Goal: Register for event/course

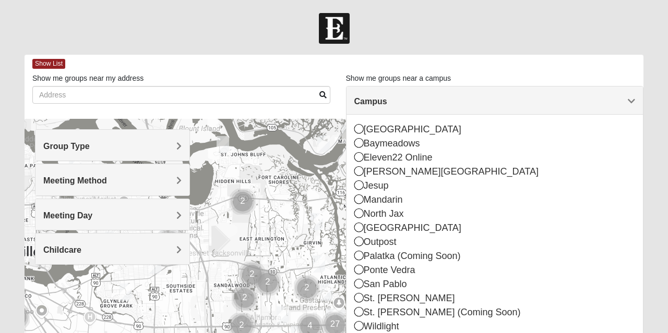
click at [358, 280] on icon at bounding box center [358, 283] width 9 height 9
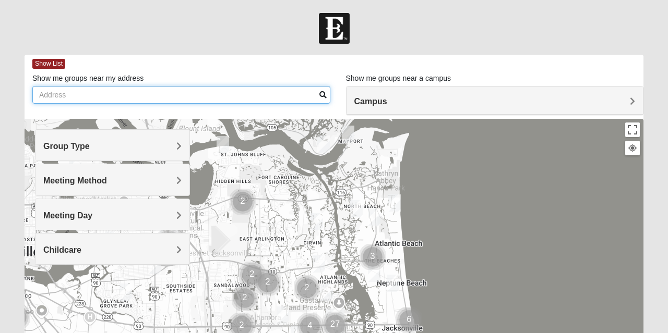
click at [101, 94] on input "Show me groups near my address" at bounding box center [181, 95] width 298 height 18
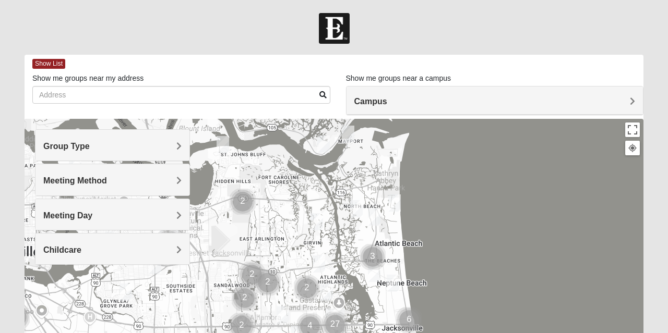
click at [90, 145] on span "Group Type" at bounding box center [66, 146] width 46 height 9
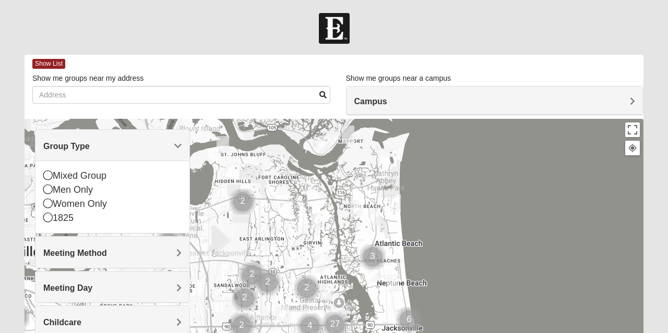
click at [45, 177] on icon at bounding box center [47, 175] width 9 height 9
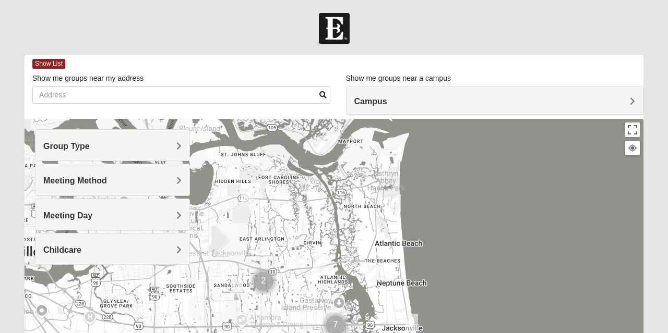
click at [182, 213] on div "Meeting Day" at bounding box center [112, 214] width 154 height 31
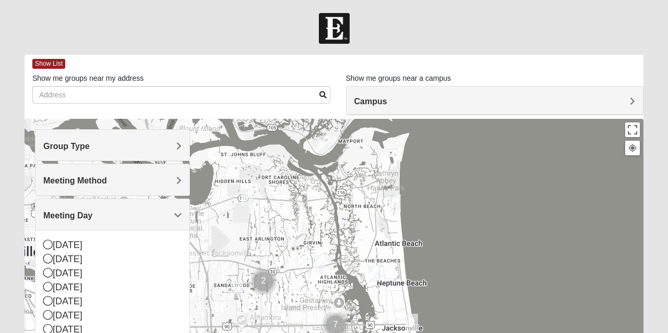
click at [47, 257] on icon at bounding box center [47, 258] width 9 height 9
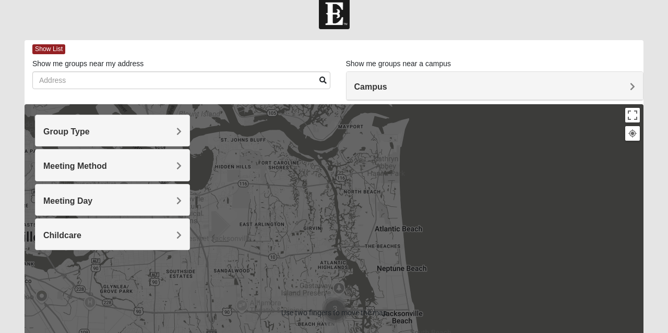
scroll to position [10, 0]
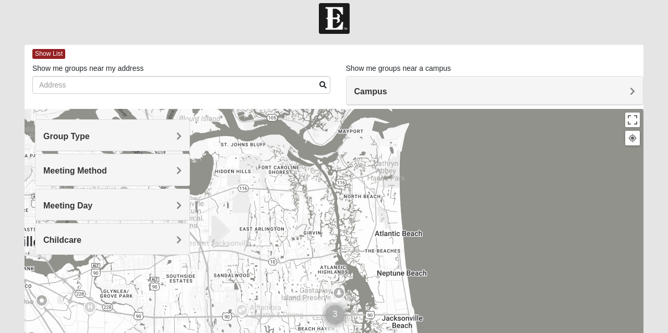
click at [90, 134] on span "Group Type" at bounding box center [66, 136] width 46 height 9
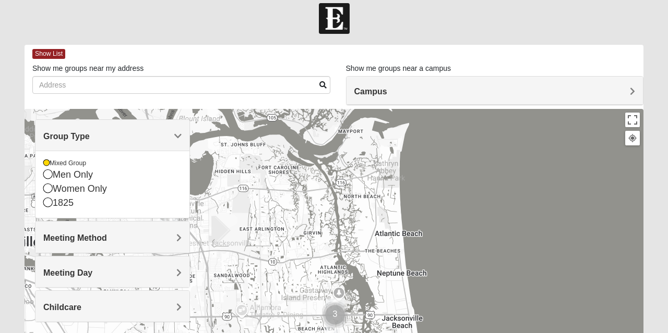
click at [227, 63] on div "Show List" at bounding box center [337, 54] width 611 height 18
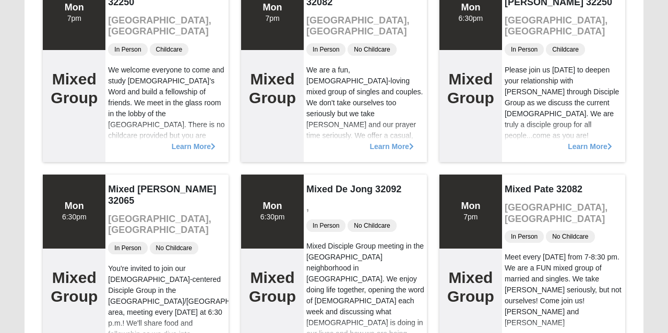
scroll to position [158, 0]
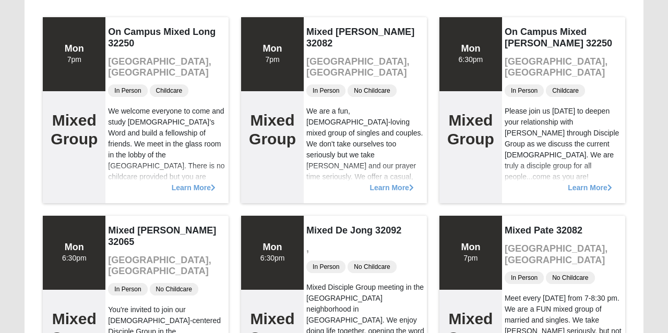
scroll to position [0, 0]
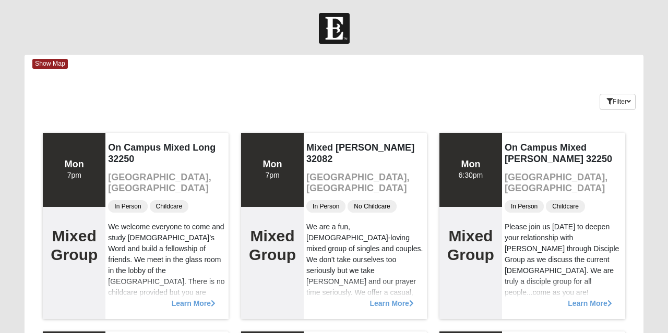
click at [62, 62] on span "Show Map" at bounding box center [49, 64] width 35 height 10
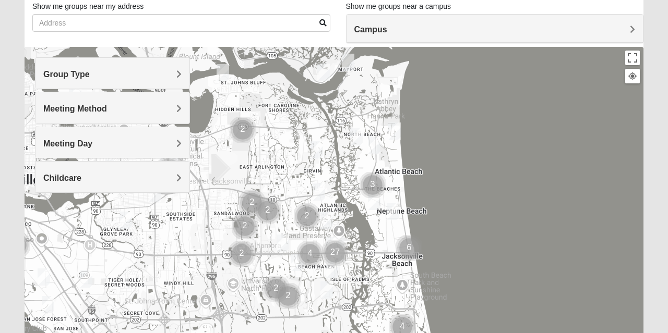
scroll to position [75, 0]
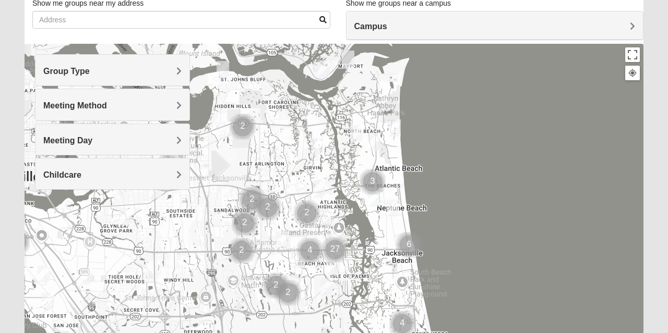
click at [157, 73] on h4 "Group Type" at bounding box center [112, 71] width 138 height 10
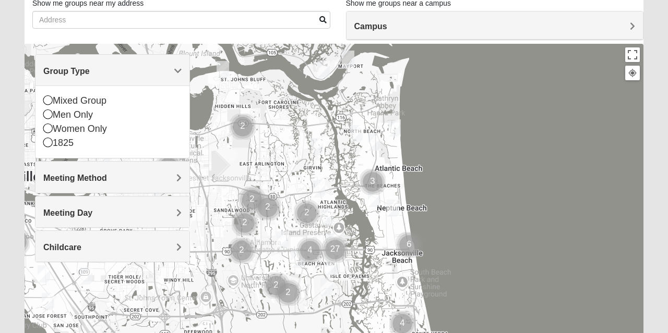
click at [73, 148] on div "1825" at bounding box center [112, 143] width 138 height 14
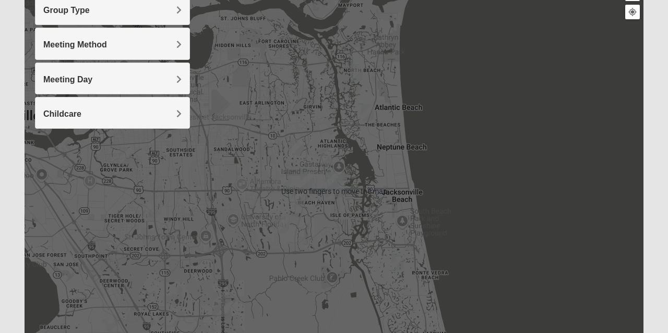
scroll to position [137, 0]
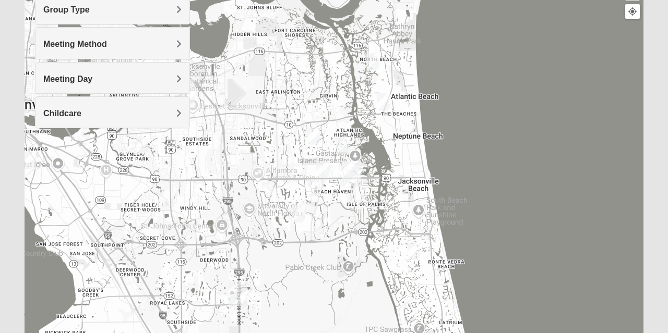
click at [317, 186] on img "1825 Mens Cason 32224" at bounding box center [313, 188] width 21 height 26
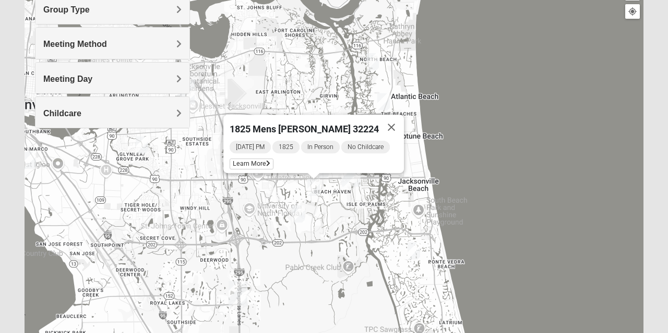
click at [404, 122] on button "Close" at bounding box center [391, 127] width 25 height 25
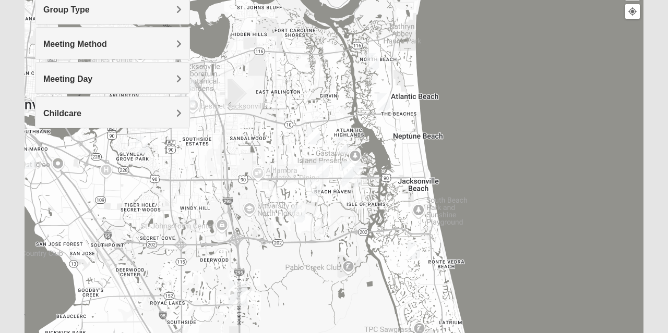
click at [387, 102] on img "1825 Mixed Arola 32233" at bounding box center [383, 102] width 21 height 26
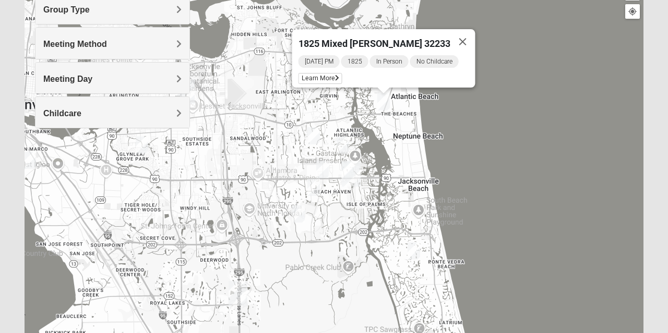
click at [325, 75] on span "Learn More" at bounding box center [320, 78] width 44 height 11
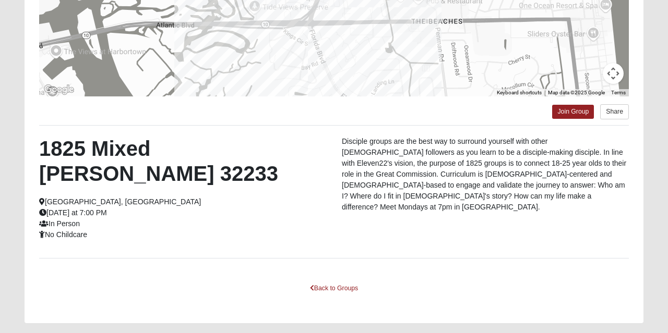
scroll to position [227, 0]
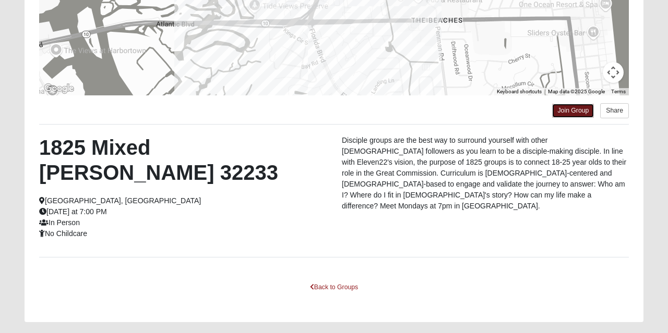
click at [576, 116] on link "Join Group" at bounding box center [573, 111] width 42 height 14
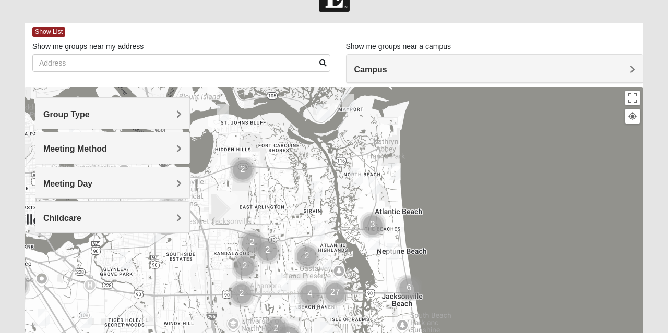
scroll to position [31, 0]
click at [176, 110] on div "Group Type" at bounding box center [112, 114] width 154 height 31
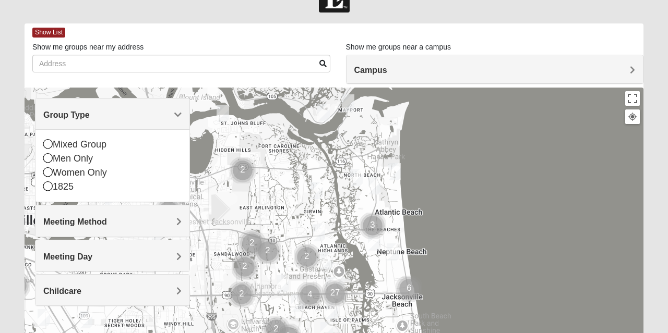
click at [80, 160] on div "Men Only" at bounding box center [112, 159] width 138 height 14
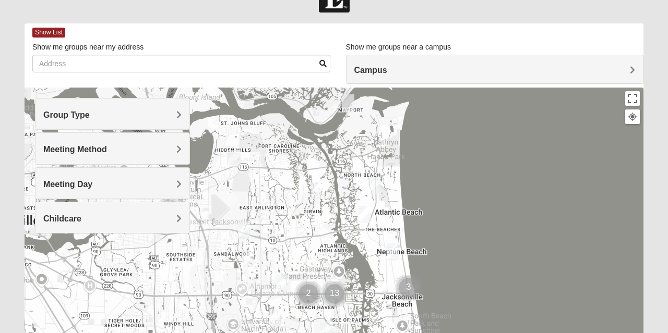
click at [92, 114] on h4 "Group Type" at bounding box center [112, 115] width 138 height 10
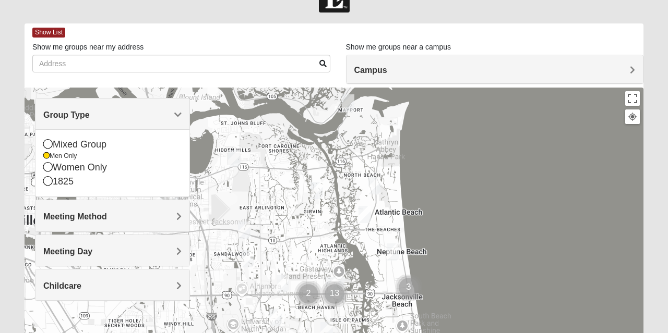
click at [65, 188] on div "1825" at bounding box center [112, 182] width 138 height 14
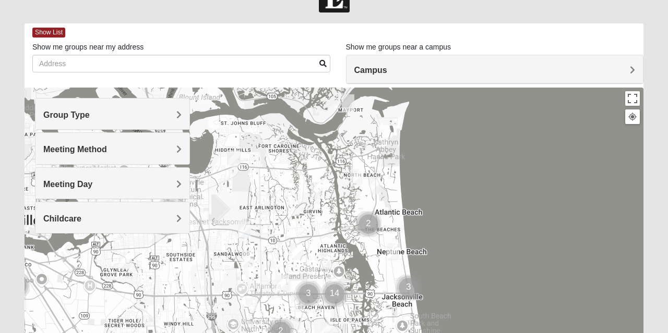
click at [104, 113] on h4 "Group Type" at bounding box center [112, 115] width 138 height 10
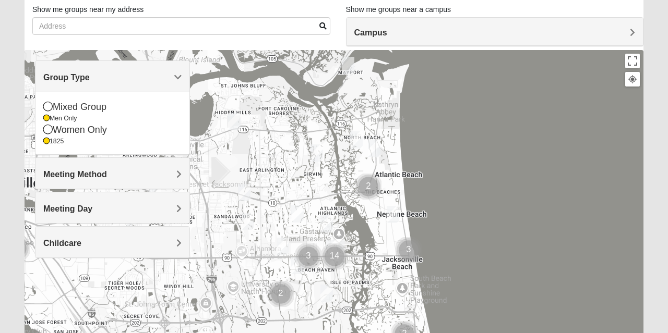
scroll to position [69, 0]
click at [145, 174] on h4 "Meeting Method" at bounding box center [112, 175] width 138 height 10
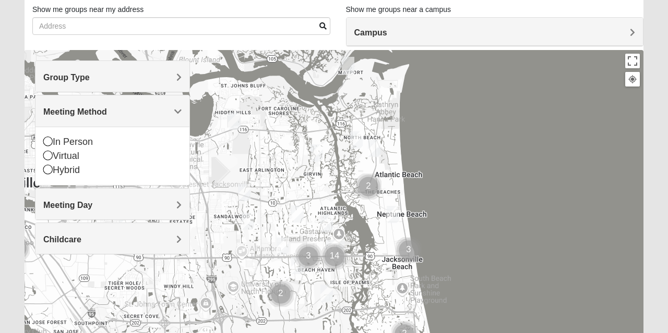
click at [93, 143] on div "In Person" at bounding box center [112, 142] width 138 height 14
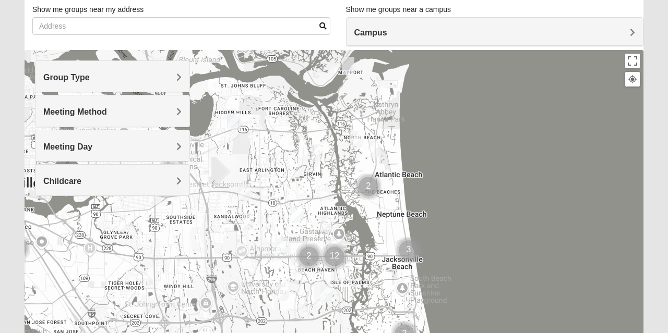
click at [172, 144] on h4 "Meeting Day" at bounding box center [112, 147] width 138 height 10
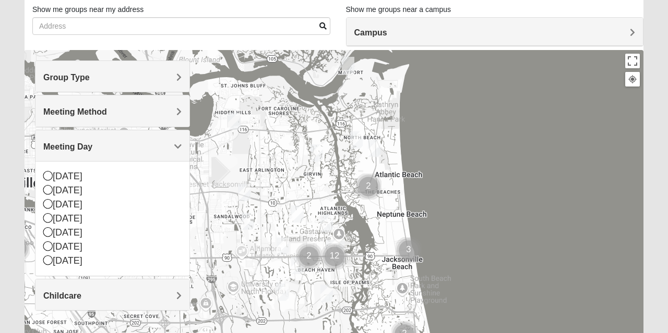
click at [92, 143] on span "Meeting Day" at bounding box center [67, 146] width 49 height 9
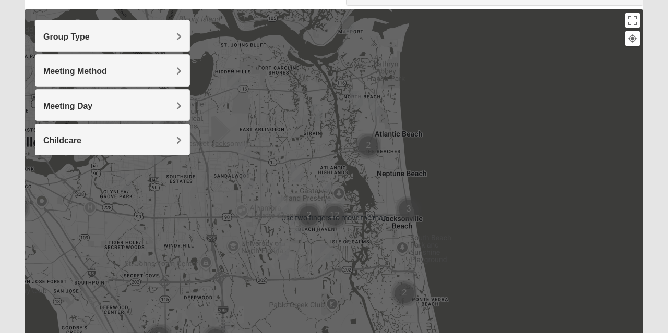
scroll to position [110, 0]
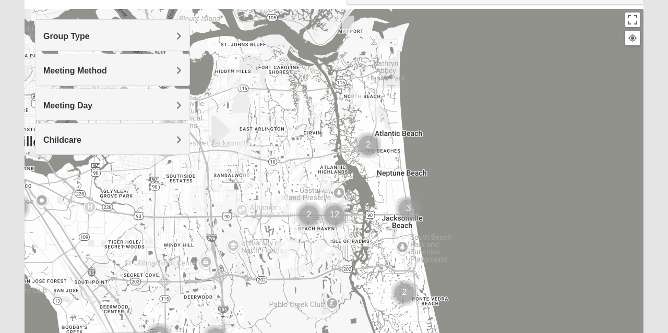
click at [321, 178] on img "1825 Womens Wood 32224" at bounding box center [326, 183] width 21 height 26
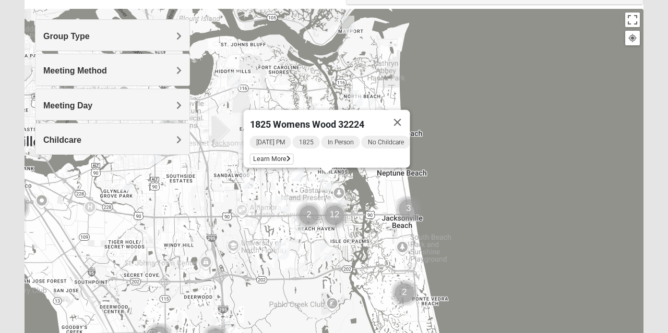
click at [410, 122] on button "Close" at bounding box center [397, 122] width 25 height 25
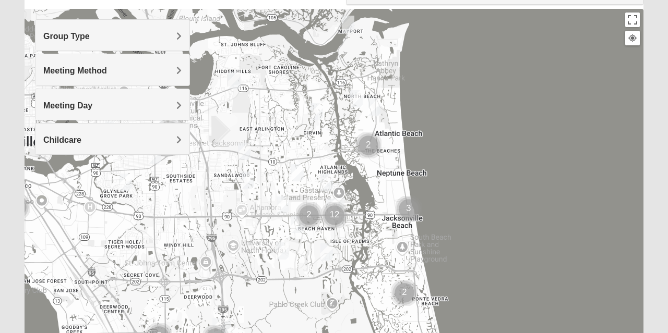
click at [301, 173] on img "1825 Mixed Annis 32246" at bounding box center [297, 173] width 21 height 26
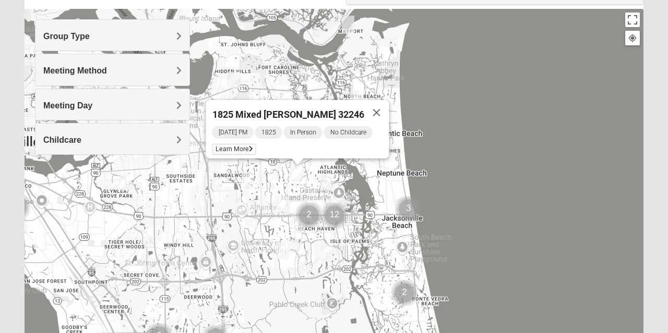
click at [295, 220] on img "Cluster of 2 groups" at bounding box center [309, 215] width 34 height 34
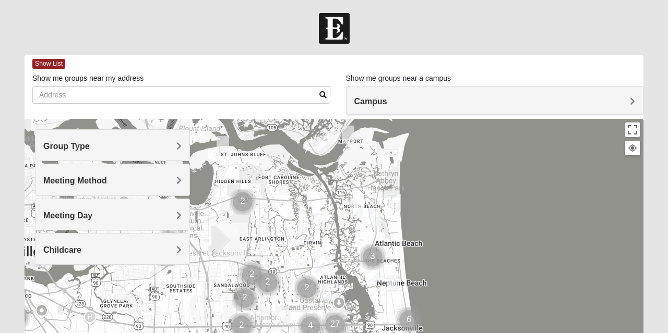
click at [149, 142] on h4 "Group Type" at bounding box center [112, 146] width 138 height 10
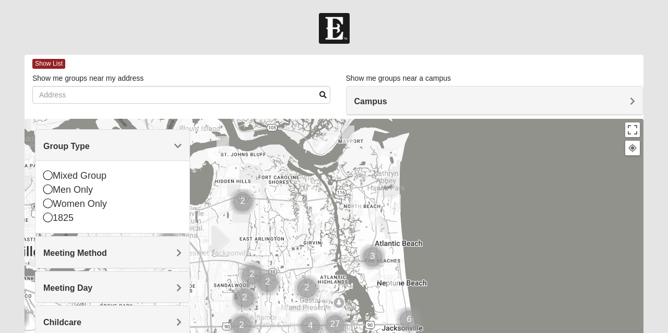
click at [70, 218] on div "1825" at bounding box center [112, 218] width 138 height 14
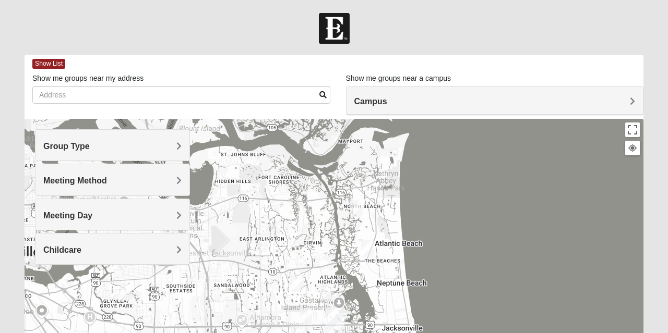
click at [136, 176] on h4 "Meeting Method" at bounding box center [112, 181] width 138 height 10
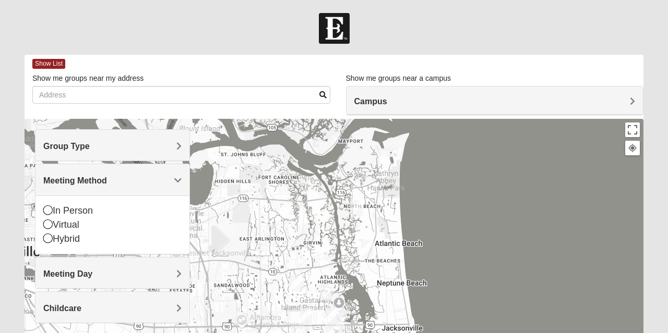
click at [82, 211] on div "In Person" at bounding box center [112, 211] width 138 height 14
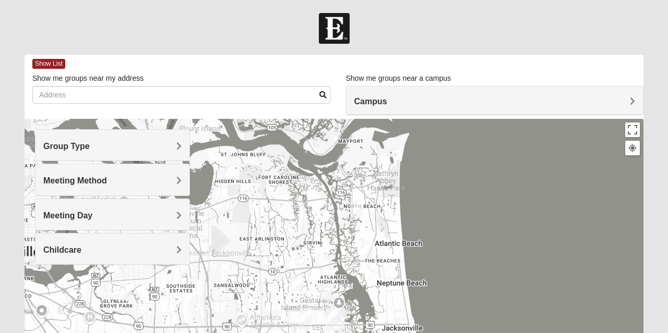
click at [55, 64] on span "Show List" at bounding box center [48, 64] width 33 height 10
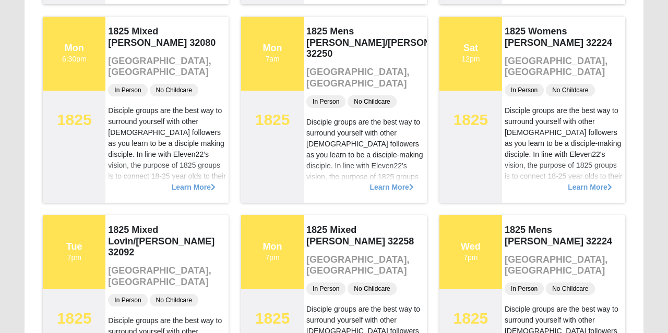
scroll to position [703, 0]
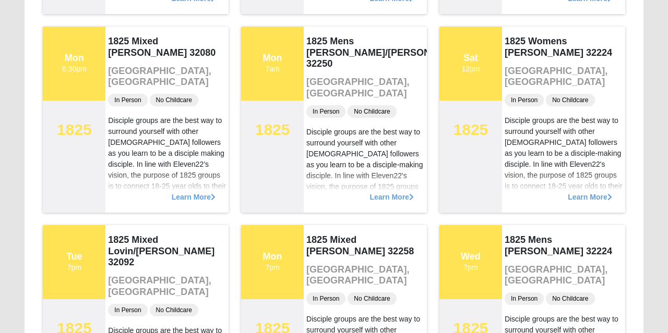
click at [384, 192] on span "Learn More" at bounding box center [391, 192] width 44 height 0
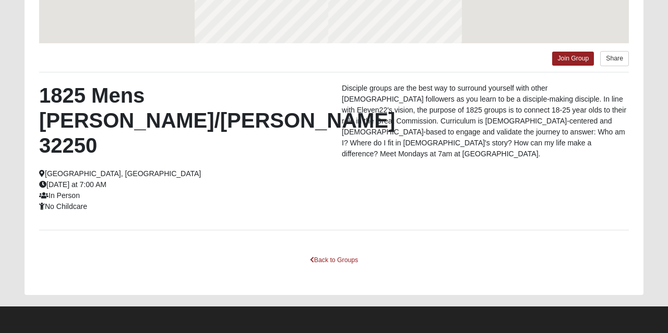
scroll to position [253, 0]
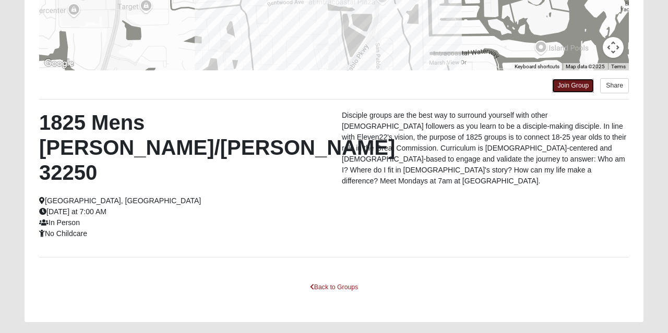
click at [569, 88] on link "Join Group" at bounding box center [573, 86] width 42 height 14
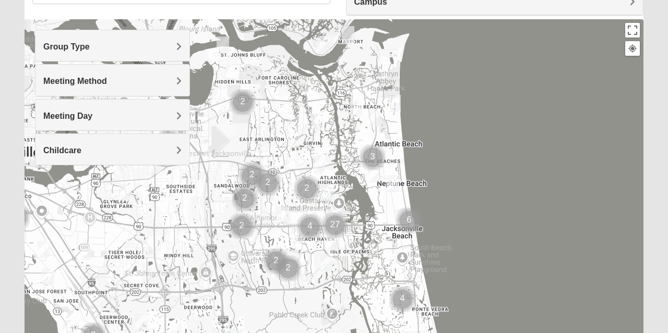
scroll to position [103, 0]
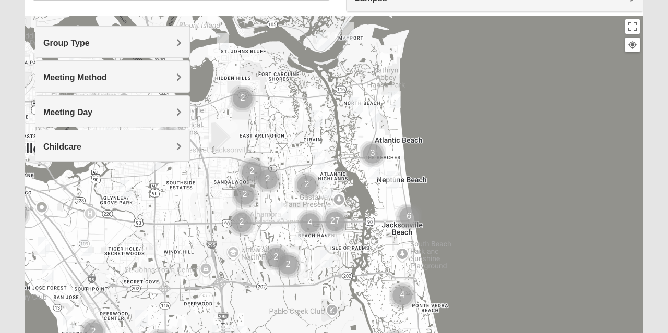
click at [330, 40] on img "Mixed Dunton/Cohill 32226" at bounding box center [323, 41] width 21 height 26
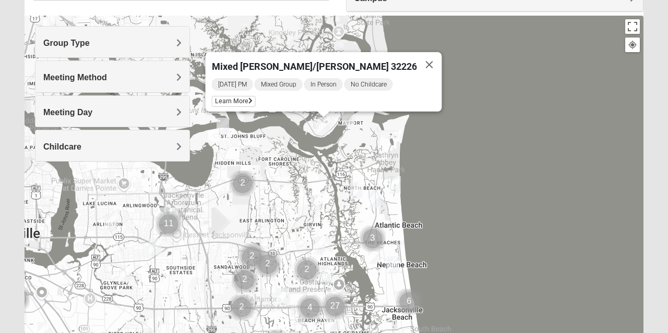
click at [253, 98] on icon at bounding box center [250, 101] width 4 height 6
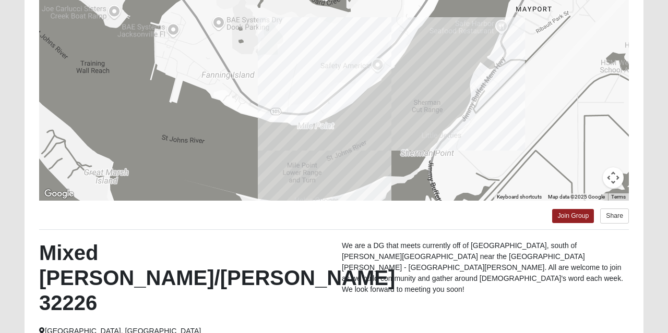
scroll to position [227, 0]
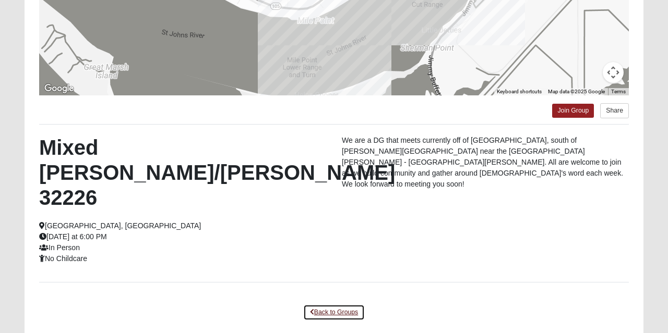
click at [328, 305] on link "Back to Groups" at bounding box center [334, 313] width 62 height 16
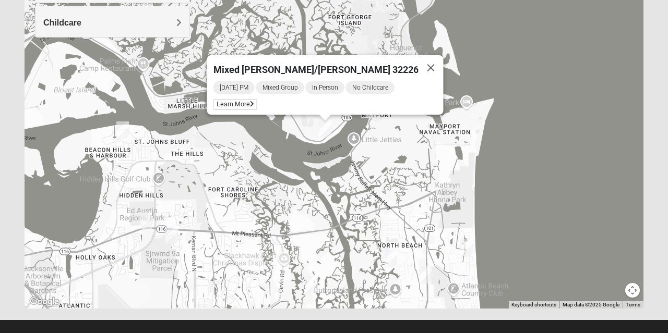
click at [256, 102] on span "Learn More" at bounding box center [235, 104] width 44 height 11
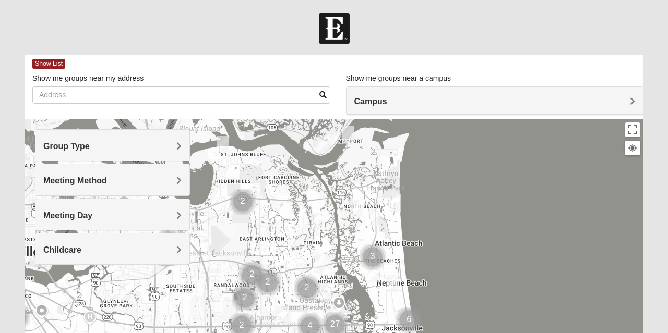
click at [387, 100] on span "Campus" at bounding box center [370, 101] width 33 height 9
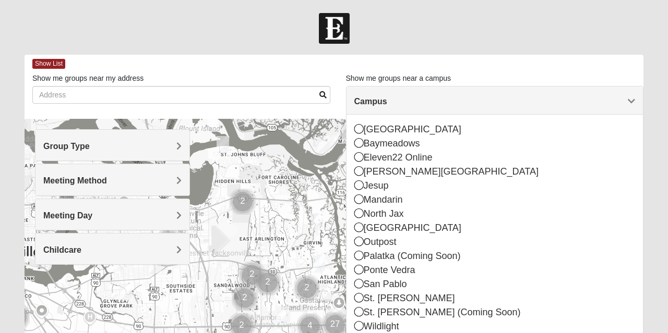
click at [366, 124] on div "[GEOGRAPHIC_DATA]" at bounding box center [494, 130] width 281 height 14
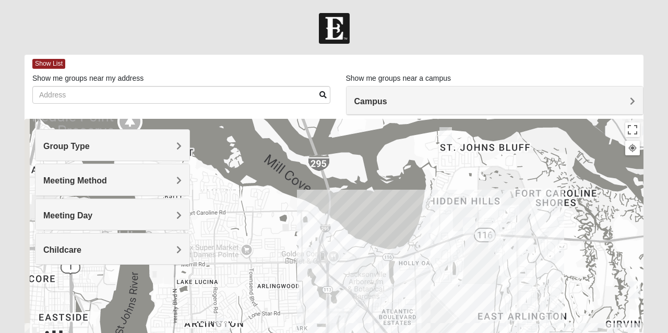
click at [90, 142] on span "Group Type" at bounding box center [66, 146] width 46 height 9
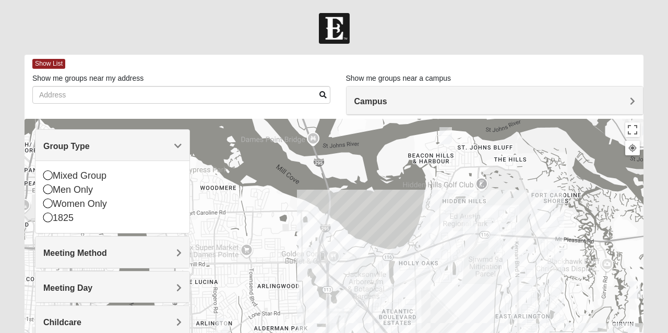
click at [47, 201] on icon at bounding box center [47, 203] width 9 height 9
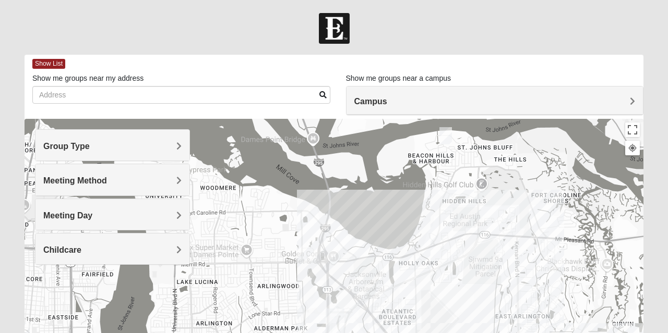
click at [174, 178] on h4 "Meeting Method" at bounding box center [112, 181] width 138 height 10
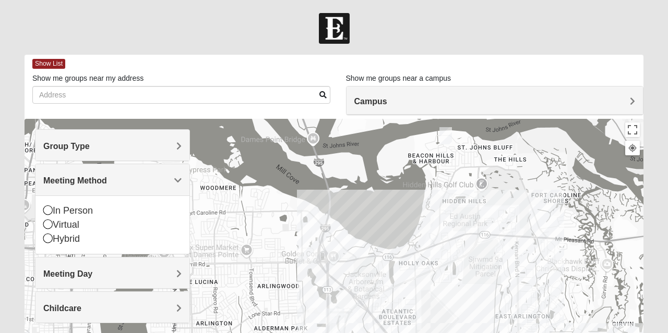
click at [50, 211] on icon at bounding box center [47, 210] width 9 height 9
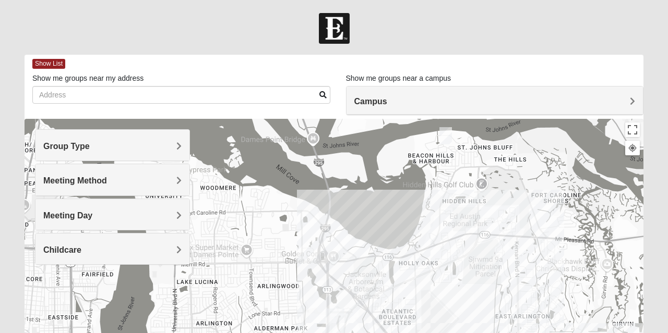
click at [81, 251] on span "Childcare" at bounding box center [62, 250] width 38 height 9
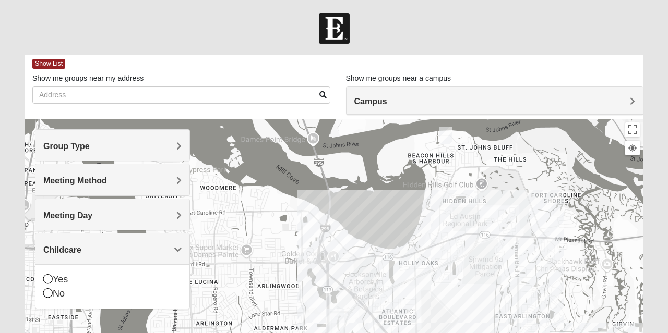
click at [49, 295] on icon at bounding box center [47, 293] width 9 height 9
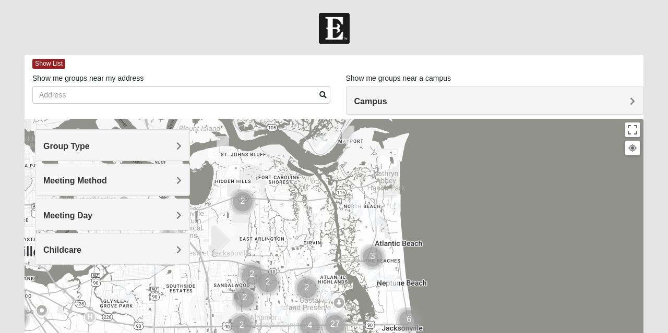
click at [182, 142] on div "Group Type" at bounding box center [112, 145] width 154 height 31
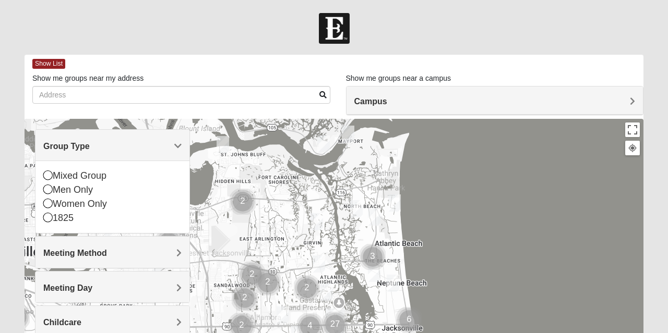
click at [49, 201] on icon at bounding box center [47, 203] width 9 height 9
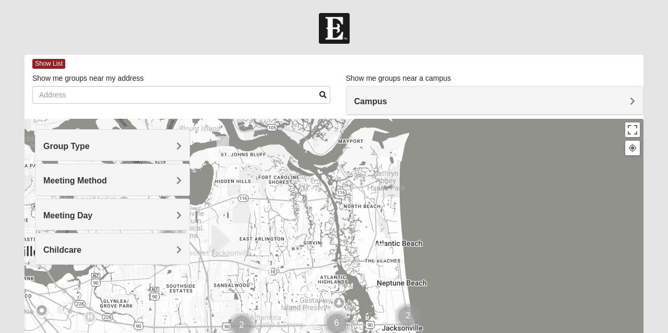
click at [107, 178] on span "Meeting Method" at bounding box center [75, 180] width 64 height 9
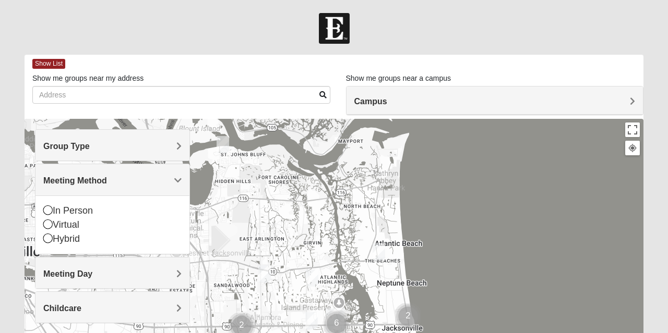
click at [52, 204] on div "In Person" at bounding box center [112, 211] width 138 height 14
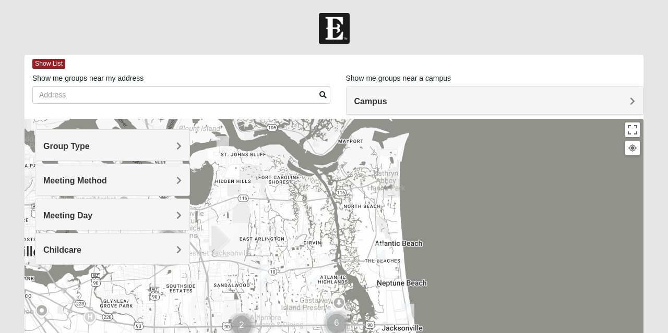
click at [81, 246] on span "Childcare" at bounding box center [62, 250] width 38 height 9
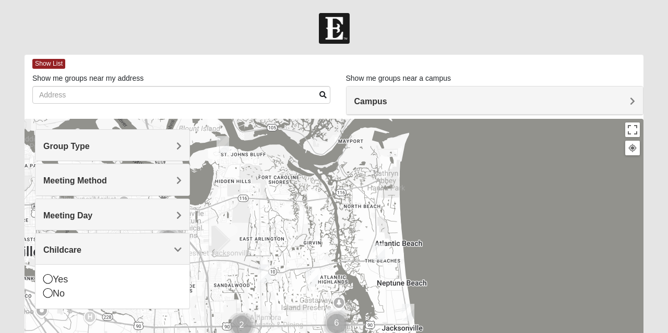
click at [48, 294] on icon at bounding box center [47, 293] width 9 height 9
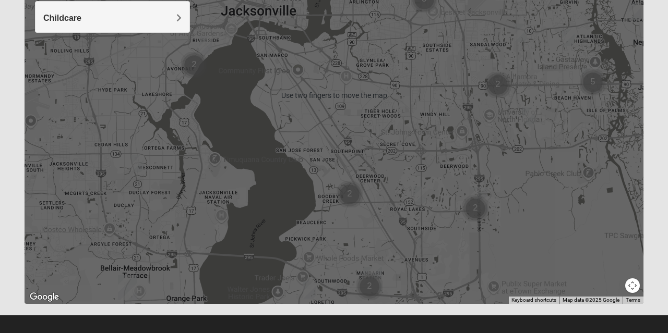
scroll to position [241, 0]
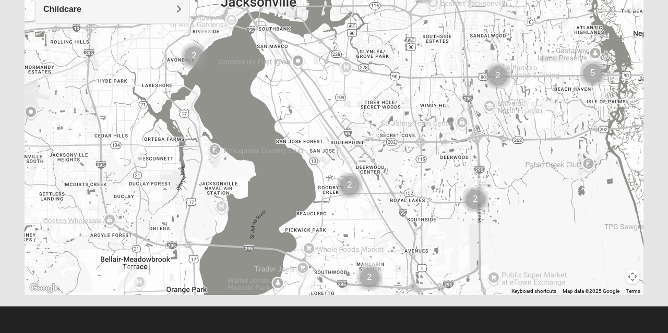
click at [350, 213] on div at bounding box center [334, 86] width 619 height 417
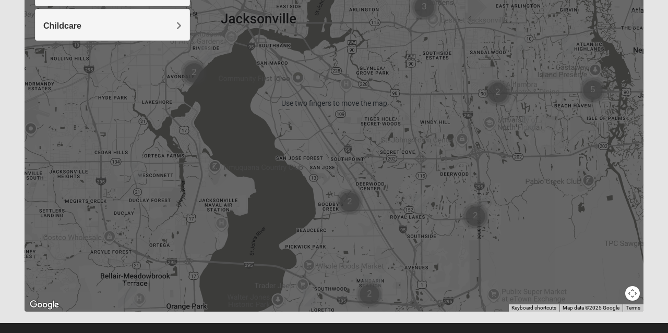
scroll to position [224, 0]
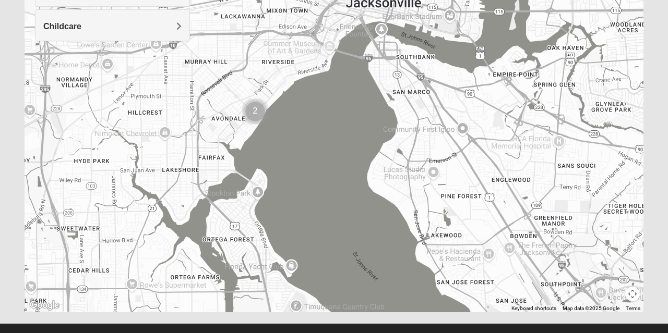
click at [281, 83] on img "Womens VanCuren 32205" at bounding box center [279, 80] width 21 height 26
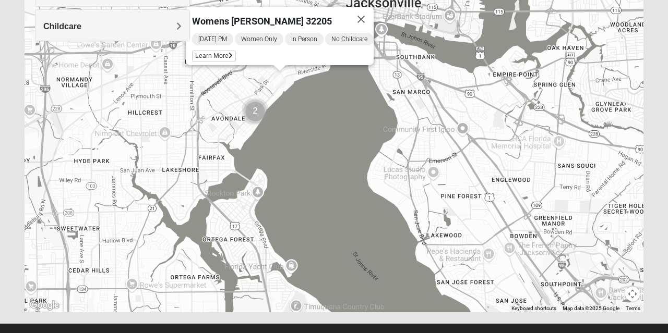
click at [206, 51] on span "Learn More" at bounding box center [214, 56] width 44 height 11
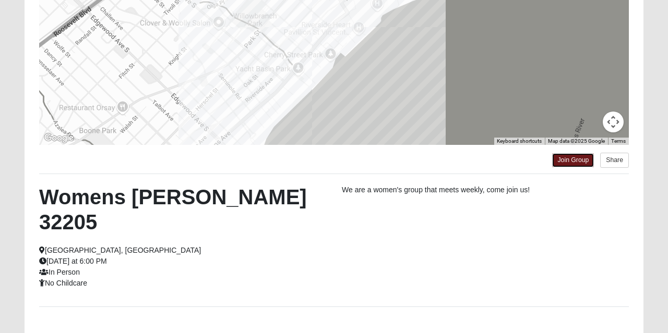
click at [568, 160] on link "Join Group" at bounding box center [573, 160] width 42 height 14
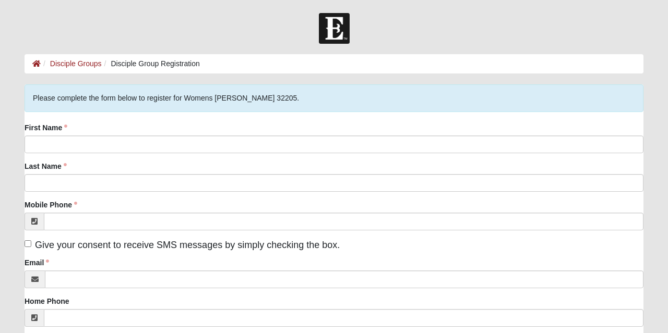
click at [256, 28] on div at bounding box center [334, 28] width 668 height 31
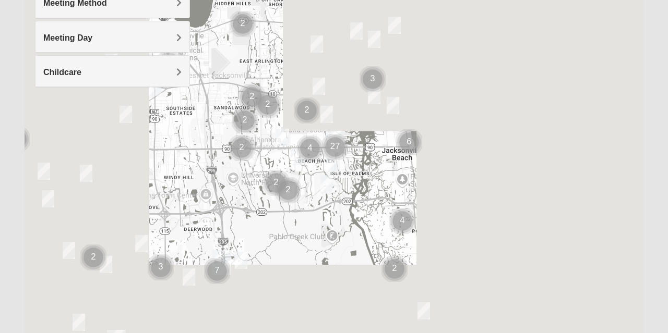
scroll to position [178, 0]
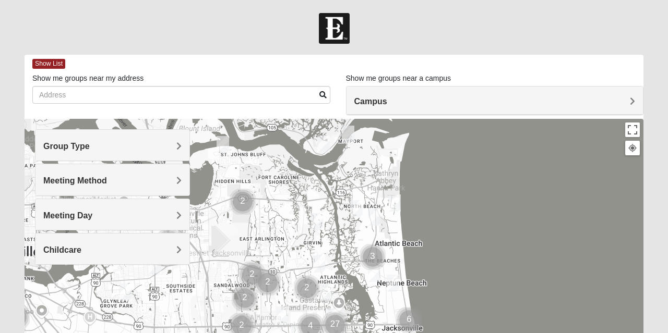
click at [90, 144] on span "Group Type" at bounding box center [66, 146] width 46 height 9
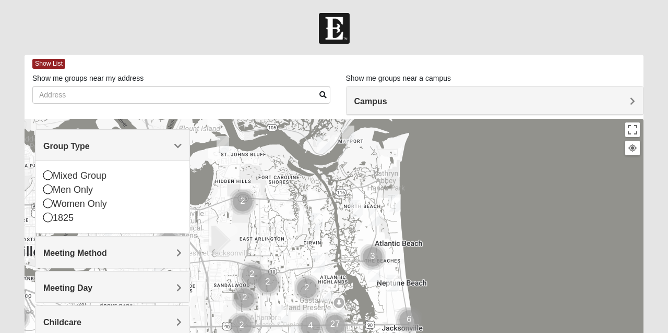
click at [49, 203] on icon at bounding box center [47, 203] width 9 height 9
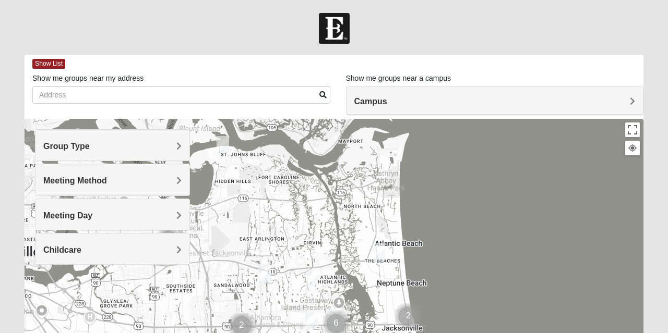
click at [175, 182] on h4 "Meeting Method" at bounding box center [112, 181] width 138 height 10
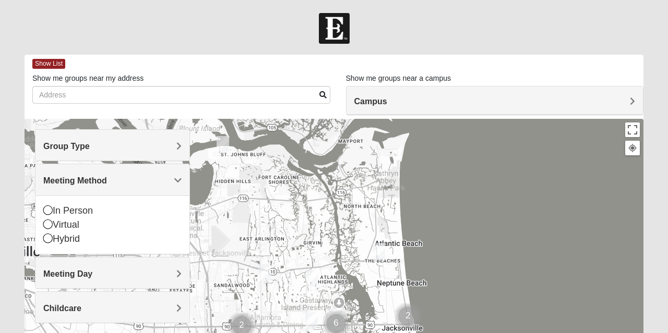
click at [47, 206] on icon at bounding box center [47, 210] width 9 height 9
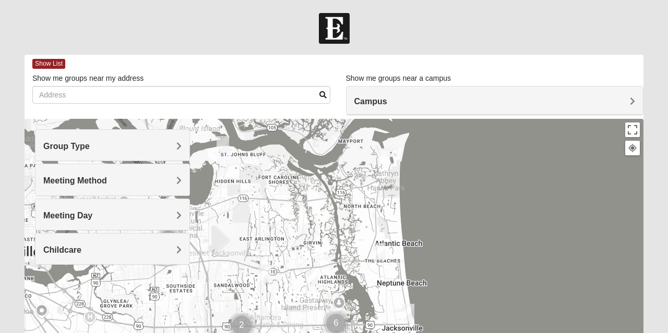
click at [185, 250] on div "Childcare" at bounding box center [112, 249] width 154 height 31
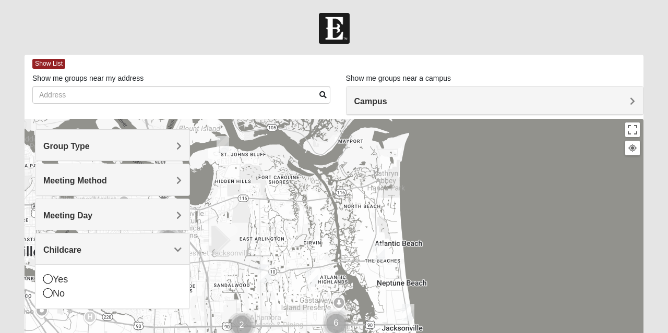
click at [53, 296] on div "No" at bounding box center [112, 294] width 138 height 14
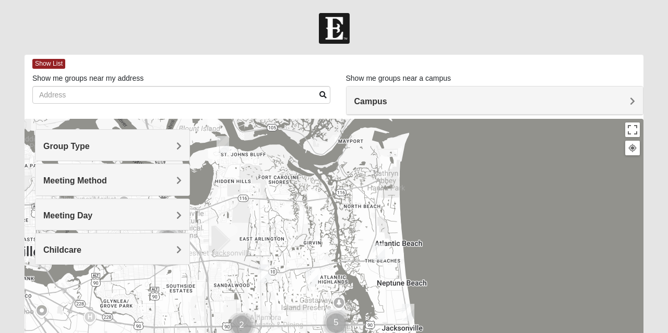
click at [81, 247] on span "Childcare" at bounding box center [62, 250] width 38 height 9
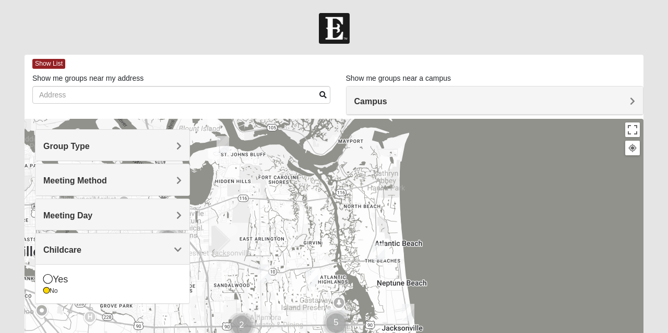
click at [48, 289] on icon at bounding box center [46, 291] width 6 height 6
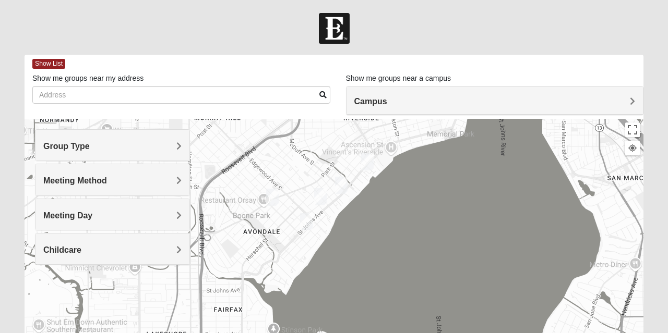
click at [269, 194] on img "Womens Ventura 32205" at bounding box center [272, 198] width 21 height 26
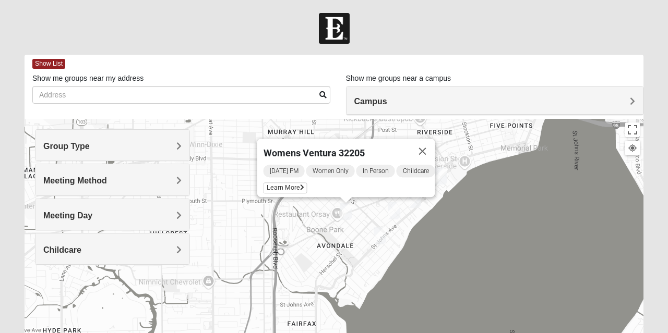
click at [384, 233] on img "Womens Elksnis 32205" at bounding box center [379, 236] width 21 height 26
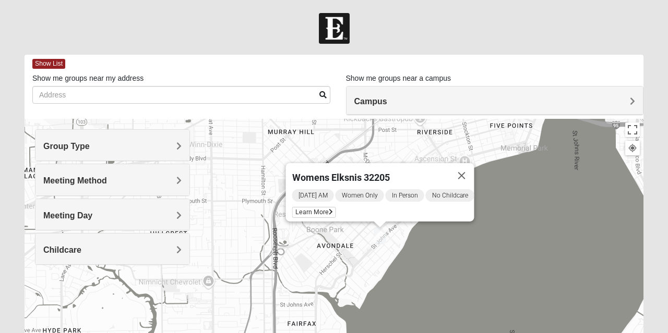
click at [474, 168] on button "Close" at bounding box center [461, 175] width 25 height 25
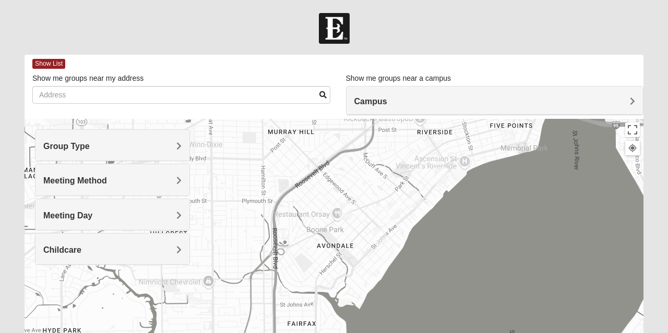
click at [395, 208] on img "Womens Puckett 32205" at bounding box center [394, 211] width 21 height 26
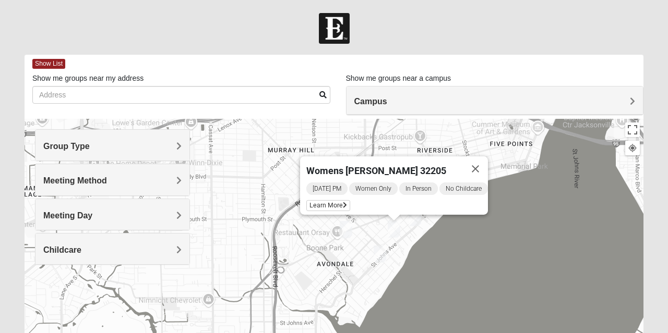
click at [418, 226] on img "Womens Hughes 32205" at bounding box center [414, 218] width 21 height 26
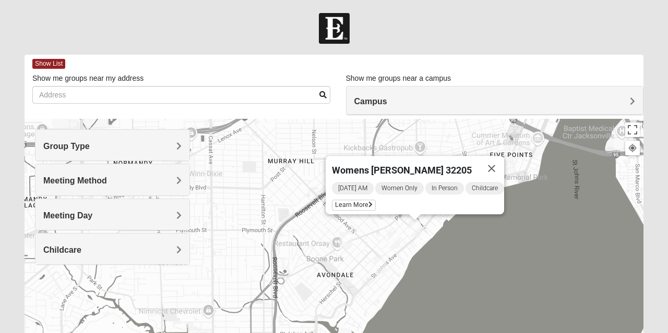
click at [500, 161] on button "Close" at bounding box center [491, 168] width 25 height 25
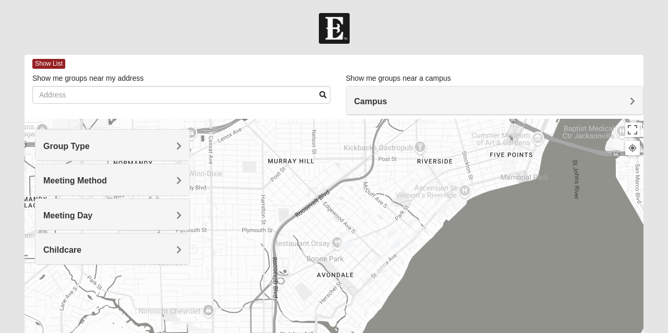
click at [448, 201] on img "Womens VanCuren 32205" at bounding box center [440, 206] width 21 height 26
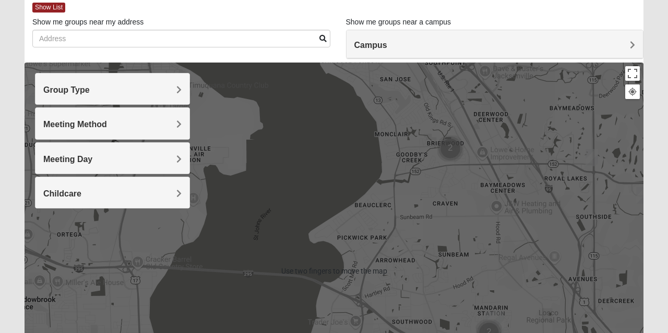
scroll to position [60, 0]
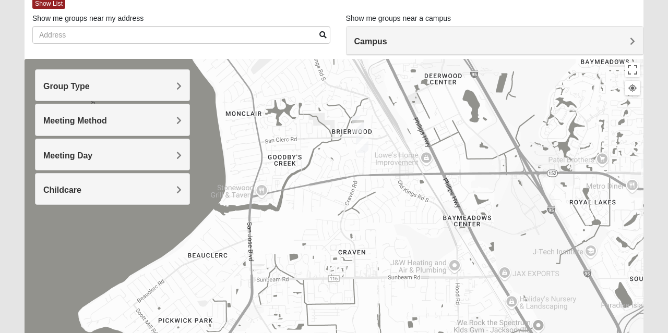
click at [358, 122] on img "Womens Womack 32217" at bounding box center [358, 125] width 21 height 26
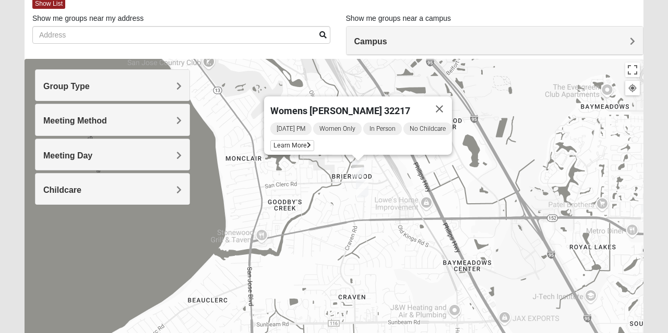
click at [370, 185] on img "Womens Fitzmartin 32217" at bounding box center [362, 189] width 21 height 26
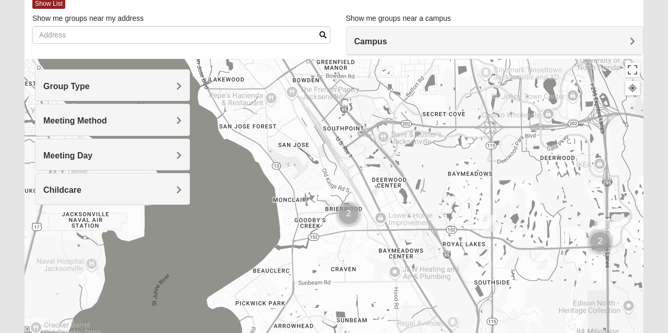
click at [494, 213] on img "Womens Coady" at bounding box center [490, 224] width 21 height 26
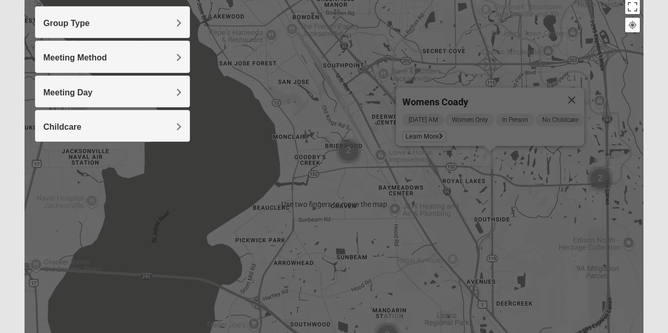
scroll to position [124, 0]
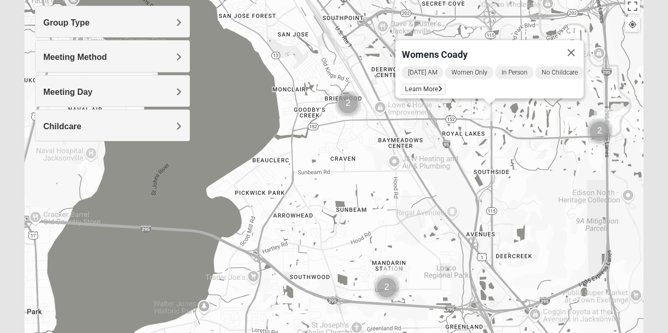
click at [545, 145] on img "Womens Adams/Taunton 32256" at bounding box center [540, 151] width 21 height 26
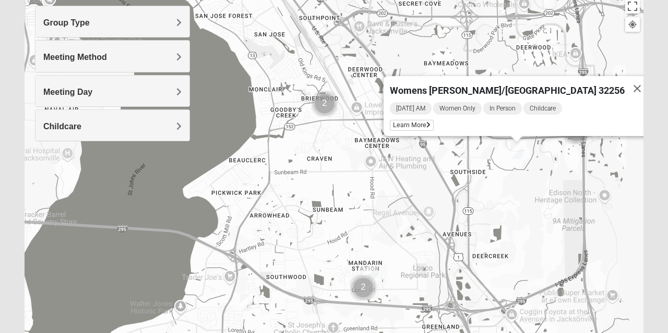
click at [253, 300] on img "Womens Salomao 32223" at bounding box center [246, 303] width 21 height 26
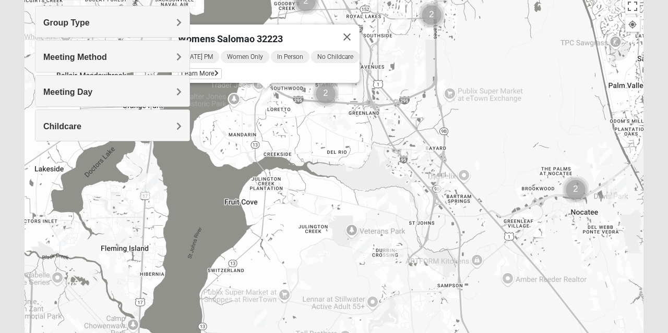
click at [424, 150] on img "Womens Gonzalez 32258" at bounding box center [422, 154] width 21 height 26
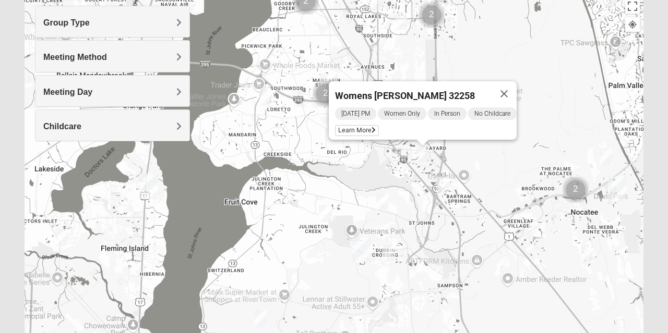
click at [443, 179] on img "Womens Lopez/McCardle 32258" at bounding box center [442, 186] width 21 height 26
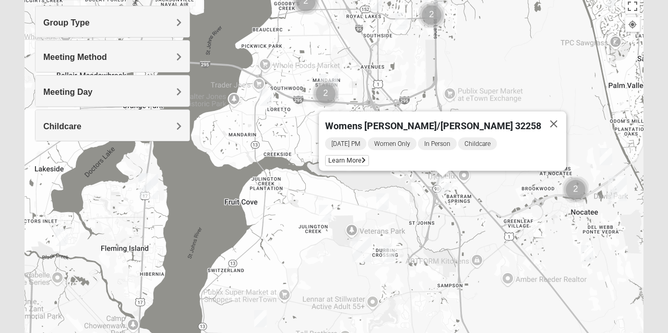
click at [383, 194] on img "Womens Urbanski 32259" at bounding box center [382, 202] width 21 height 26
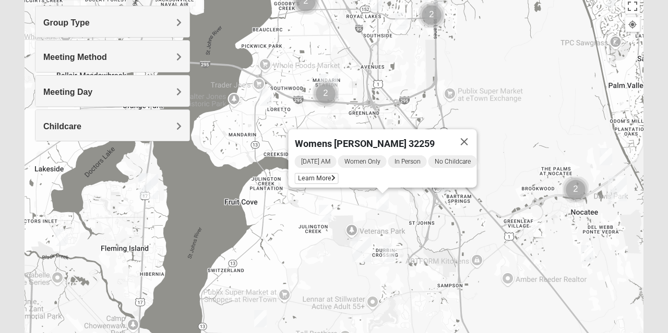
click at [392, 260] on img "Womens Pline 32259" at bounding box center [389, 254] width 21 height 26
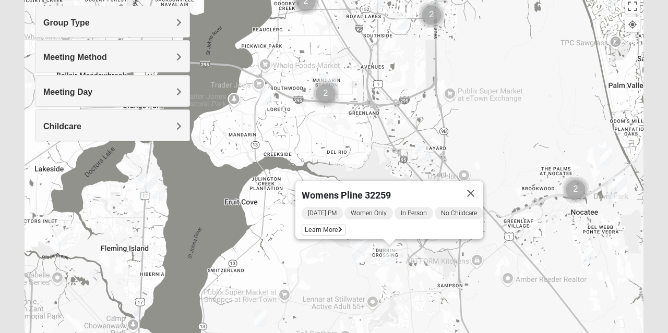
click at [483, 185] on button "Close" at bounding box center [470, 193] width 25 height 25
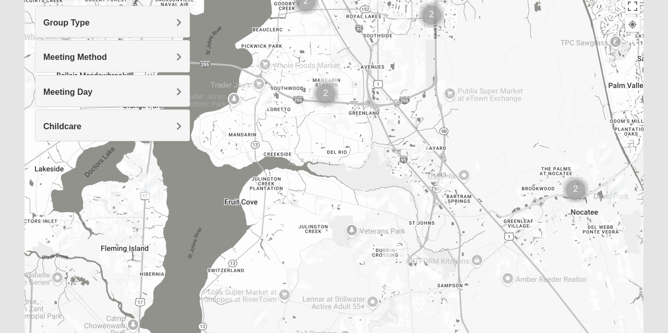
click at [330, 212] on img "Womens Iliff 32259" at bounding box center [325, 214] width 21 height 26
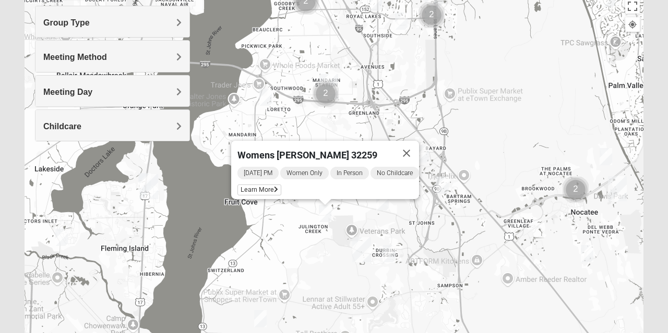
click at [447, 185] on img "Womens Lopez/McCardle 32258" at bounding box center [442, 186] width 21 height 26
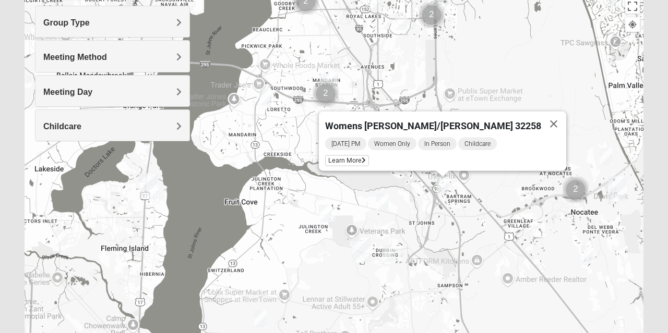
click at [541, 117] on button "Close" at bounding box center [553, 124] width 25 height 25
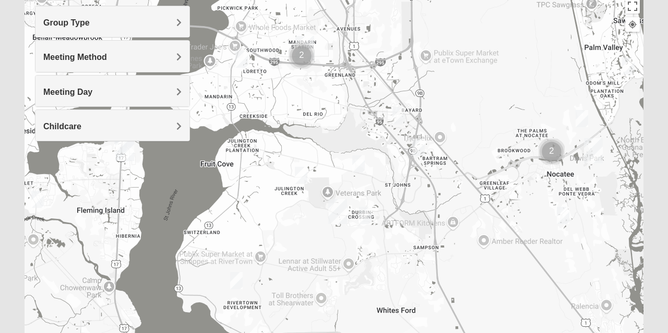
click at [170, 16] on div "Group Type" at bounding box center [112, 21] width 154 height 31
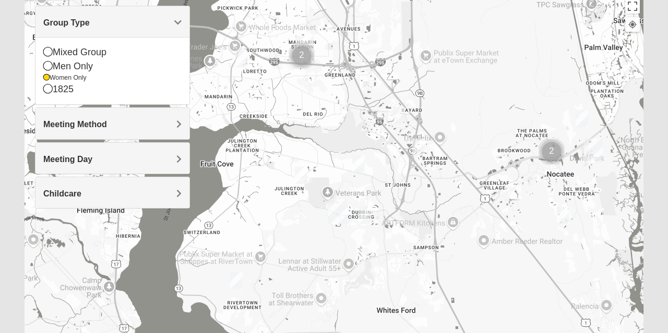
click at [47, 62] on icon at bounding box center [47, 65] width 9 height 9
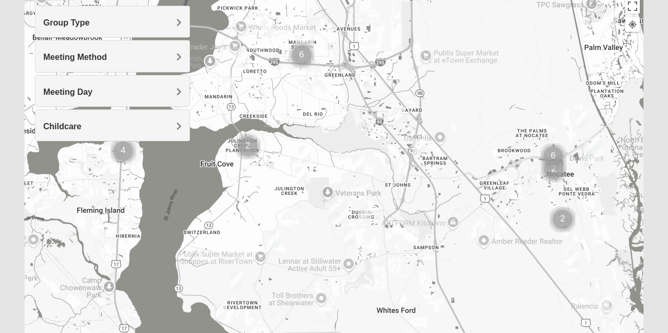
click at [167, 88] on h4 "Meeting Day" at bounding box center [112, 92] width 138 height 10
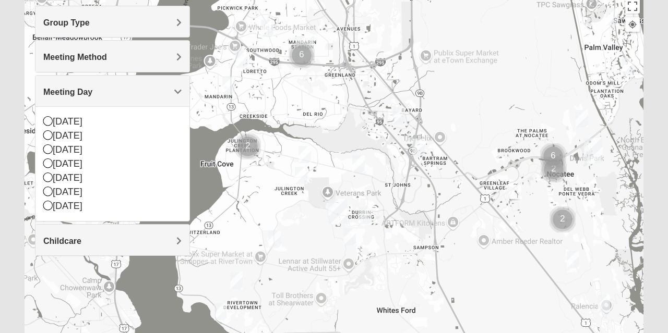
click at [48, 148] on icon at bounding box center [47, 149] width 9 height 9
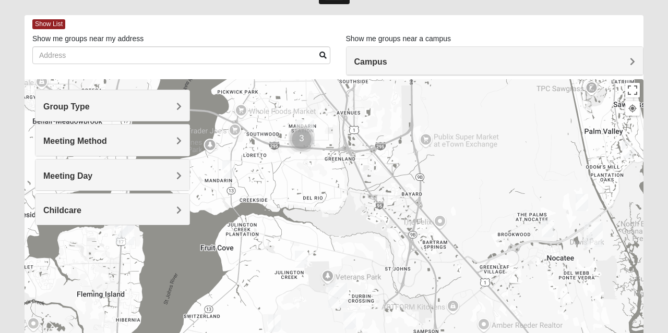
scroll to position [37, 0]
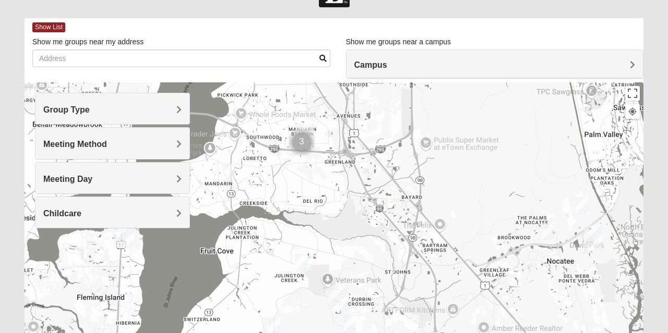
click at [496, 65] on h4 "Campus" at bounding box center [494, 65] width 281 height 10
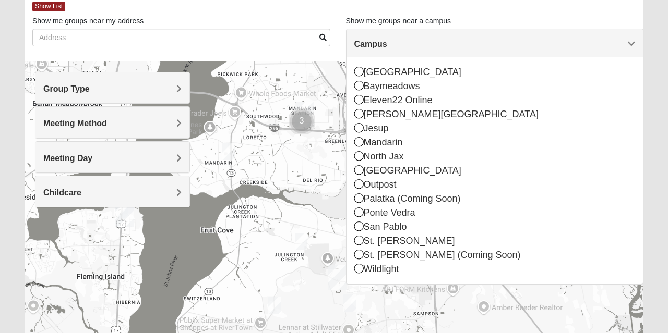
scroll to position [55, 0]
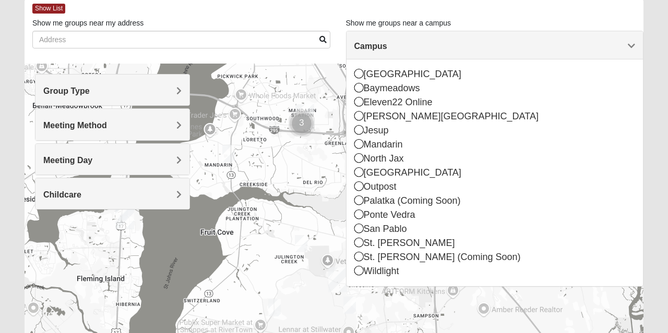
click at [397, 229] on div "San Pablo" at bounding box center [494, 229] width 281 height 14
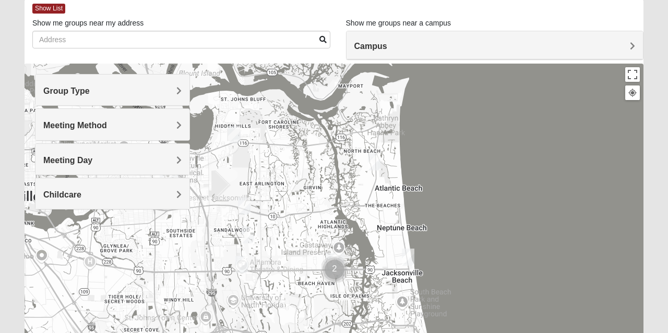
click at [174, 91] on h4 "Group Type" at bounding box center [112, 91] width 138 height 10
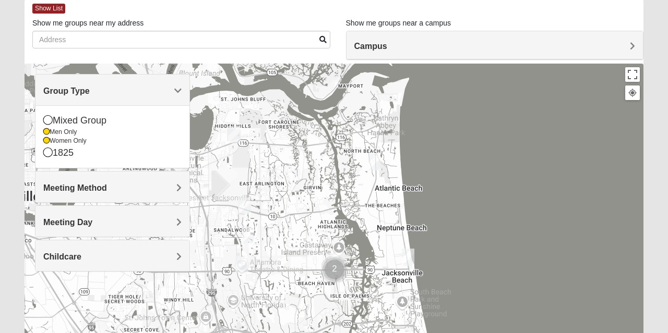
click at [47, 139] on icon at bounding box center [46, 141] width 6 height 6
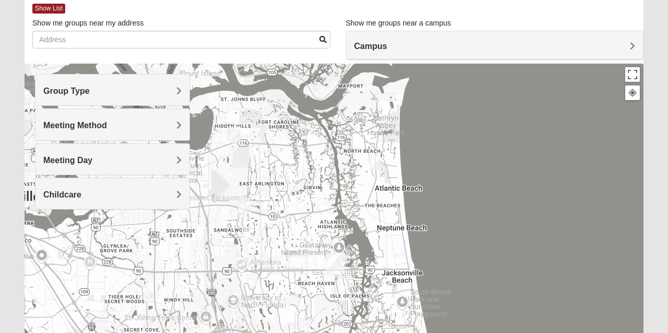
click at [165, 88] on h4 "Group Type" at bounding box center [112, 91] width 138 height 10
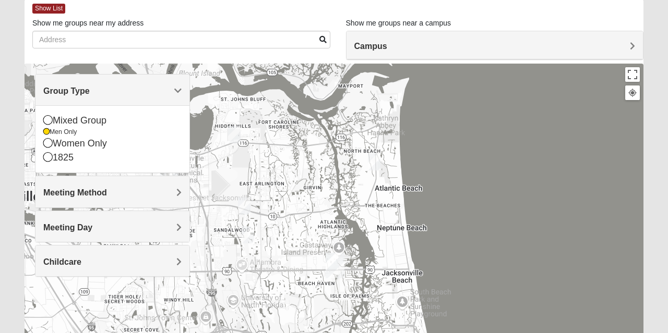
click at [252, 135] on div at bounding box center [334, 272] width 619 height 417
click at [140, 203] on div "Meeting Method" at bounding box center [112, 191] width 154 height 31
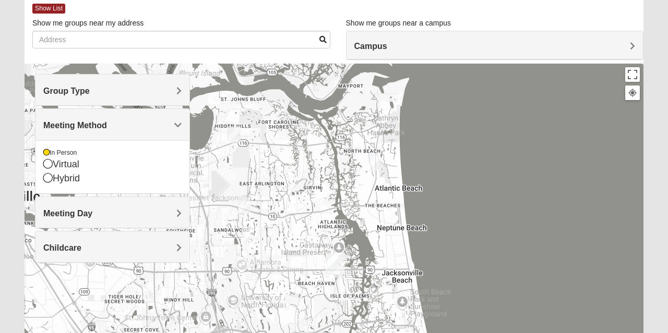
click at [122, 209] on h4 "Meeting Day" at bounding box center [112, 214] width 138 height 10
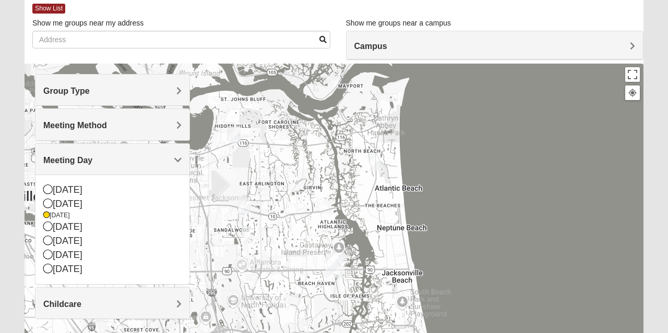
click at [46, 213] on icon at bounding box center [46, 215] width 6 height 6
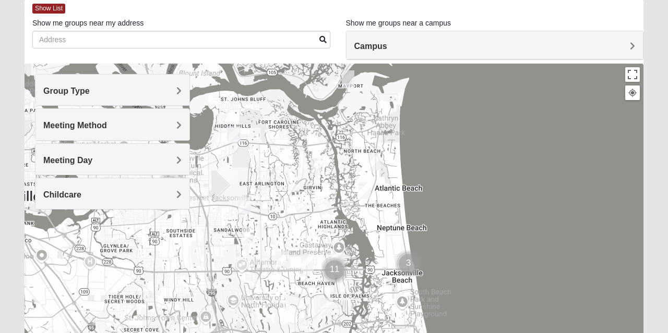
click at [139, 190] on h4 "Childcare" at bounding box center [112, 195] width 138 height 10
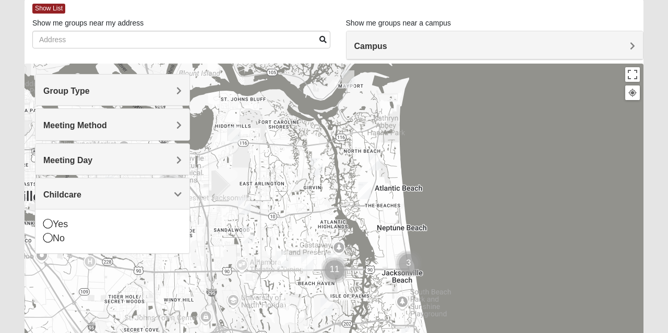
click at [52, 238] on icon at bounding box center [47, 237] width 9 height 9
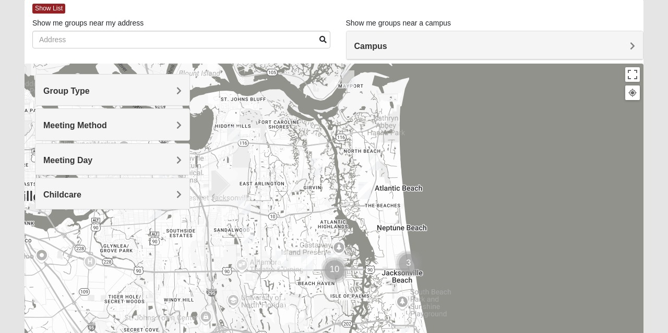
click at [387, 46] on span "Campus" at bounding box center [370, 46] width 33 height 9
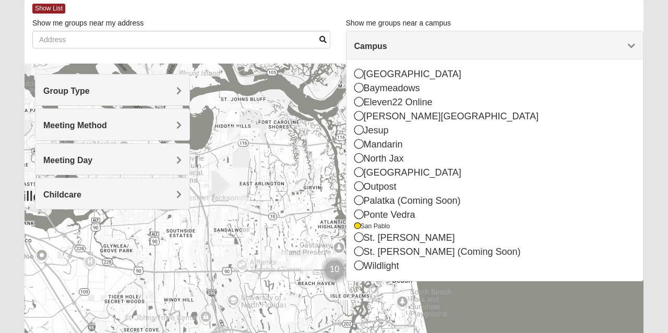
click at [295, 191] on div at bounding box center [334, 272] width 619 height 417
click at [293, 142] on div at bounding box center [334, 272] width 619 height 417
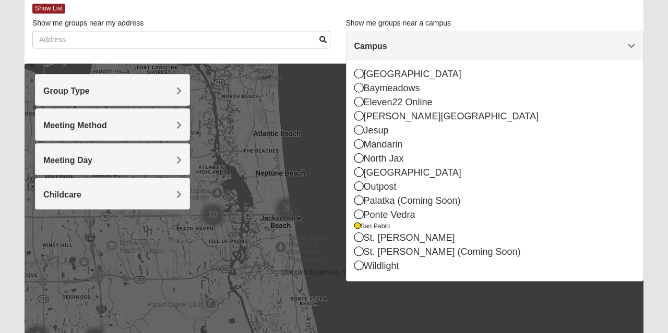
click at [189, 213] on div "Group Type Mixed Group Men Only Women Only 1825 Meeting Method In Person Virtua…" at bounding box center [112, 147] width 155 height 146
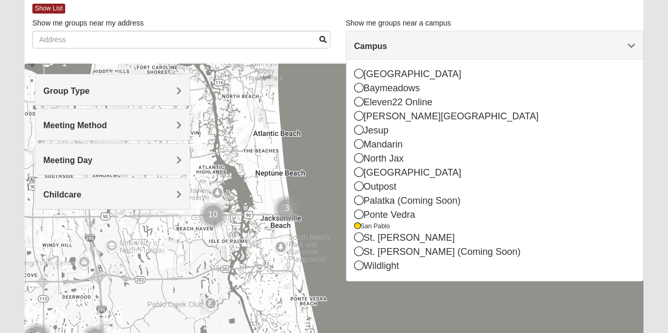
click at [193, 213] on img "Mens Dobson 32224" at bounding box center [185, 208] width 21 height 26
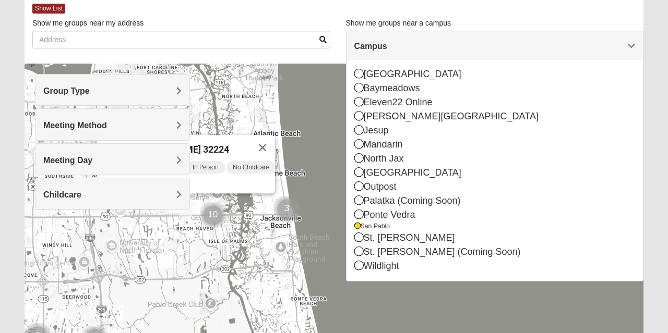
click at [191, 210] on img "Mens Dobson 32224" at bounding box center [185, 208] width 21 height 26
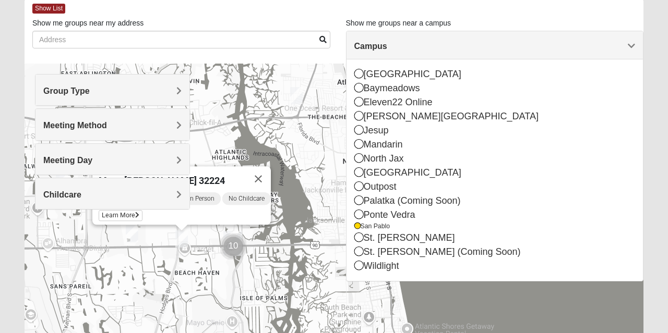
click at [269, 167] on button "Close" at bounding box center [258, 178] width 25 height 25
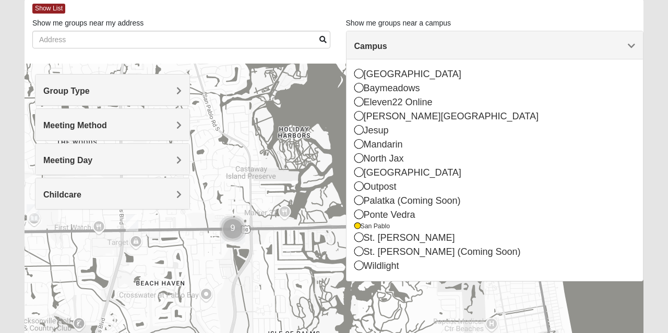
click at [246, 236] on div at bounding box center [334, 272] width 619 height 417
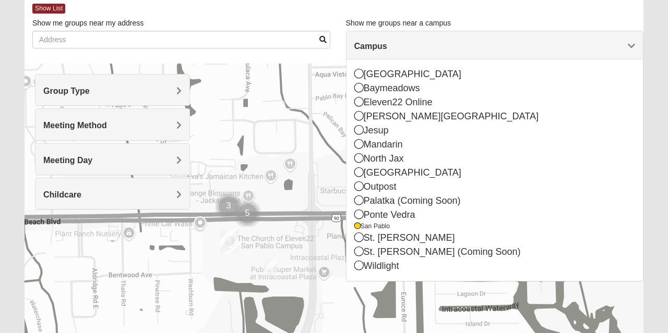
click at [278, 263] on img "On Campus Mens Starkey 32250" at bounding box center [270, 268] width 21 height 26
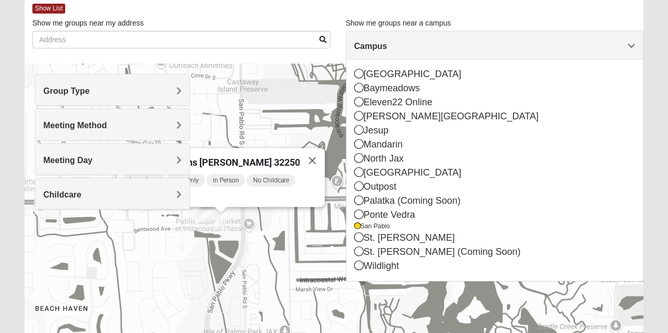
click at [226, 219] on img "On Campus Mens Starkey 32250" at bounding box center [220, 222] width 21 height 26
click at [225, 224] on img "On Campus Mens Starkey 32250" at bounding box center [220, 222] width 21 height 26
click at [225, 221] on img "On Campus Mens Starkey 32250" at bounding box center [220, 222] width 21 height 26
click at [307, 150] on button "Close" at bounding box center [312, 160] width 25 height 25
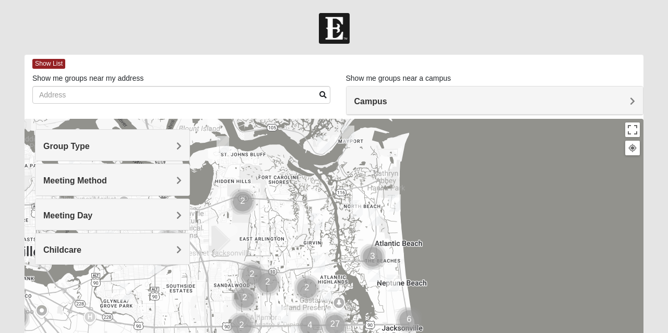
click at [174, 143] on h4 "Group Type" at bounding box center [112, 146] width 138 height 10
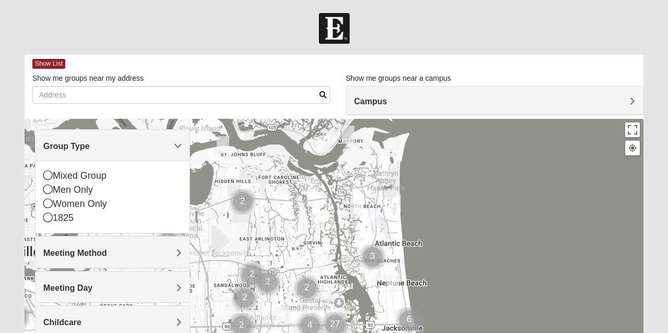
click at [52, 186] on div "Men Only" at bounding box center [112, 190] width 138 height 14
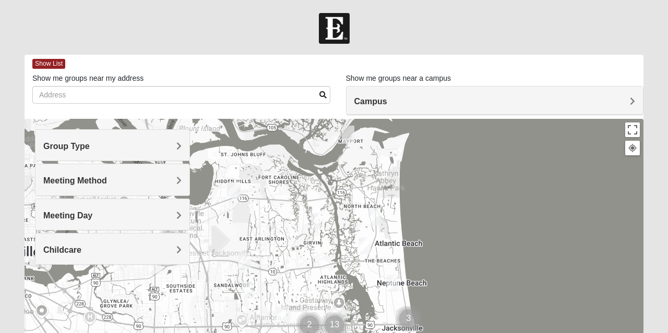
click at [184, 182] on div "Meeting Method" at bounding box center [112, 179] width 154 height 31
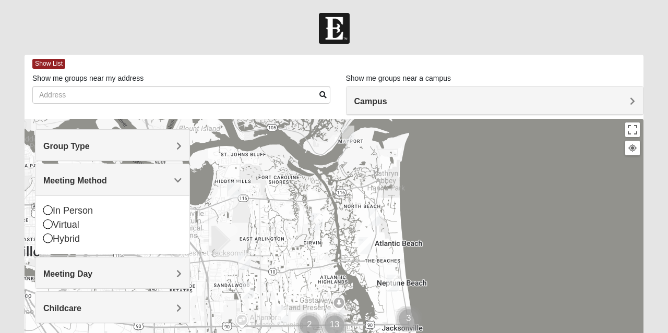
click at [47, 208] on icon at bounding box center [47, 210] width 9 height 9
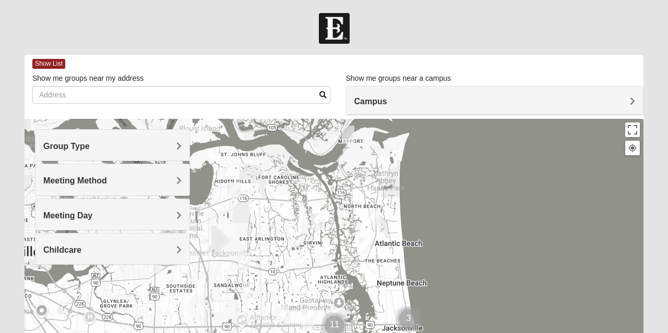
click at [183, 246] on div "Childcare" at bounding box center [112, 249] width 154 height 31
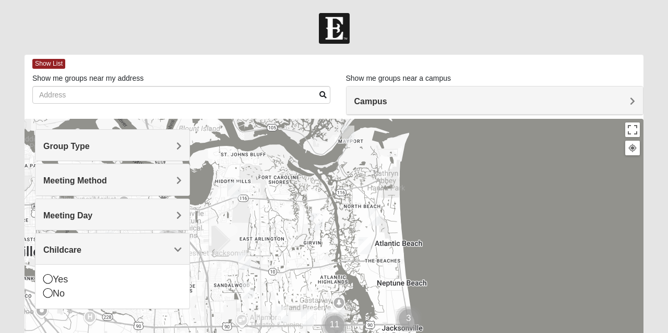
click at [48, 294] on icon at bounding box center [47, 293] width 9 height 9
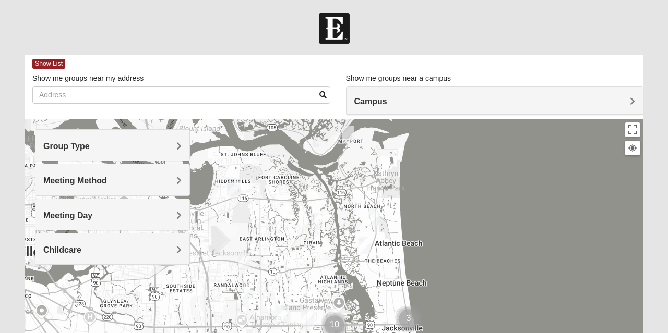
click at [387, 100] on span "Campus" at bounding box center [370, 101] width 33 height 9
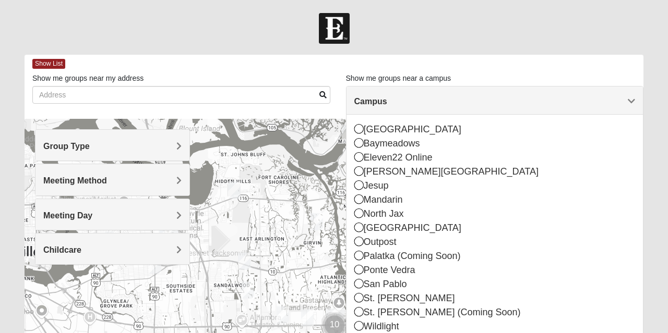
click at [357, 280] on icon at bounding box center [358, 283] width 9 height 9
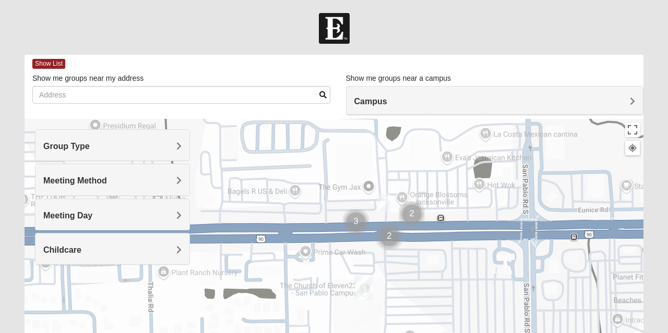
click at [382, 199] on img "On Campus Mens Moya/Pritchett 32250" at bounding box center [384, 203] width 21 height 26
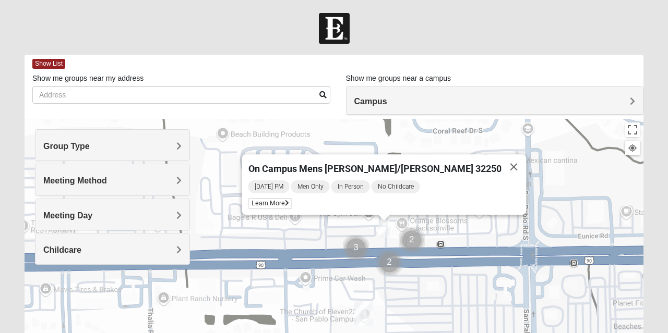
click at [289, 200] on icon at bounding box center [287, 203] width 4 height 6
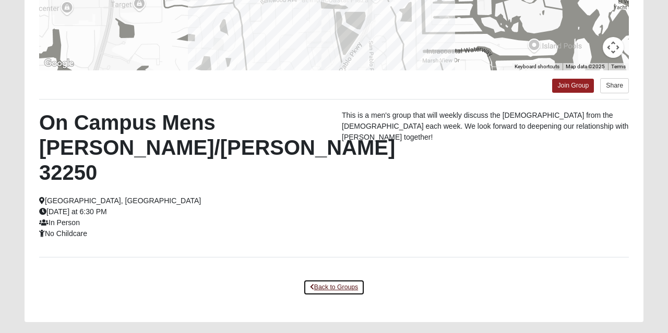
click at [331, 280] on link "Back to Groups" at bounding box center [334, 288] width 62 height 16
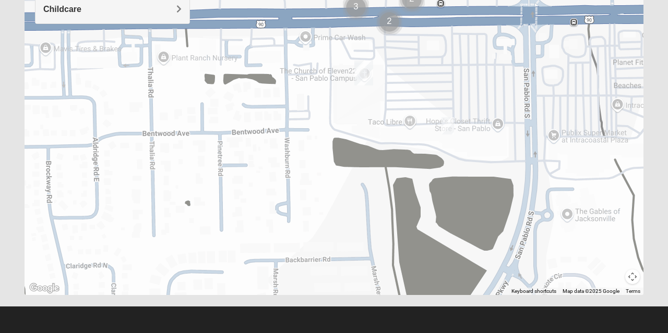
click at [359, 71] on img "San Pablo" at bounding box center [363, 72] width 27 height 33
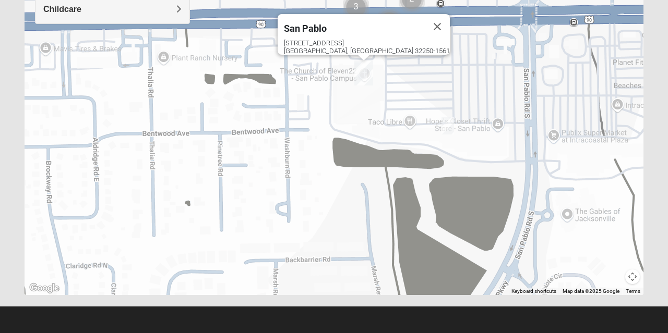
click at [425, 14] on button "Close" at bounding box center [437, 26] width 25 height 25
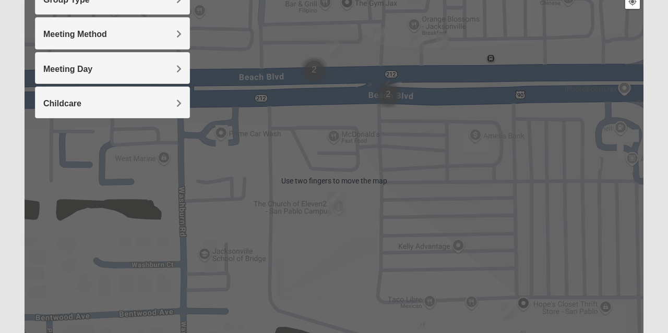
scroll to position [143, 0]
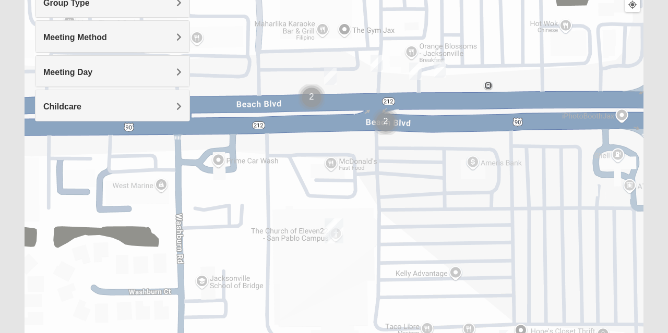
click at [442, 66] on img "On Campus Mens Pearson 32250" at bounding box center [439, 69] width 21 height 26
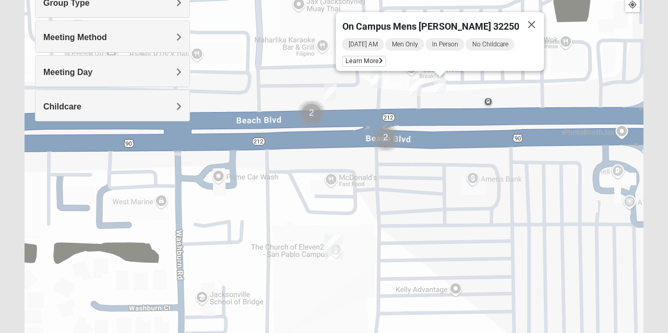
click at [383, 58] on icon at bounding box center [381, 61] width 4 height 6
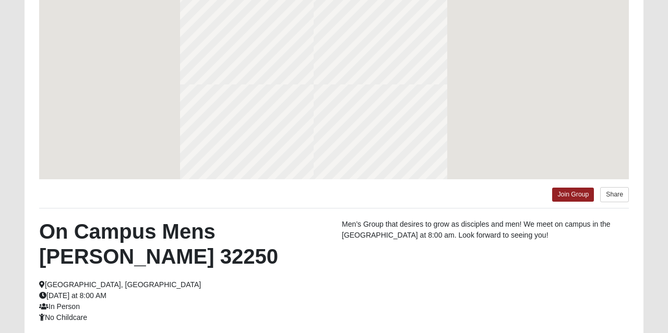
scroll to position [98, 0]
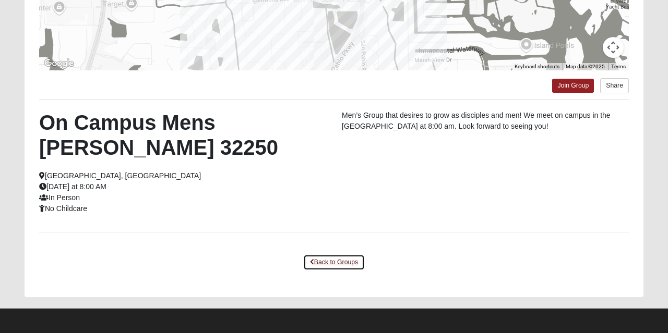
click at [310, 257] on link "Back to Groups" at bounding box center [334, 263] width 62 height 16
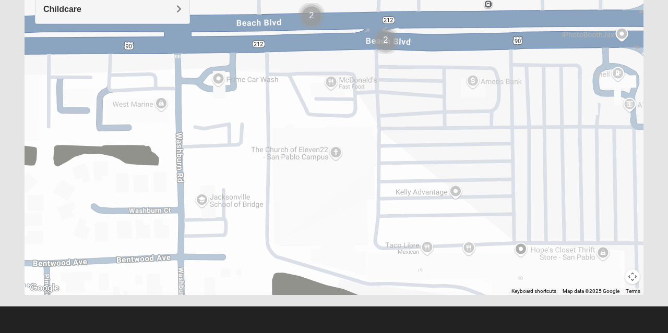
scroll to position [241, 0]
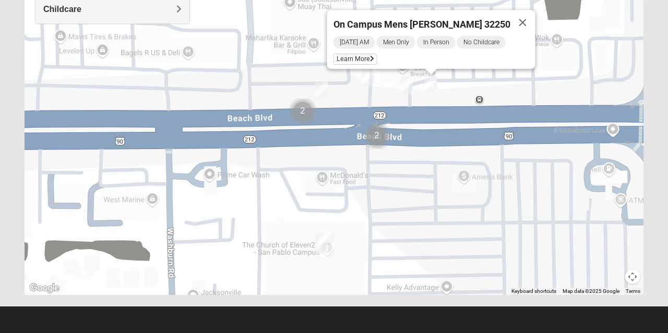
click at [414, 83] on img "Mens Jester 32224" at bounding box center [406, 86] width 21 height 26
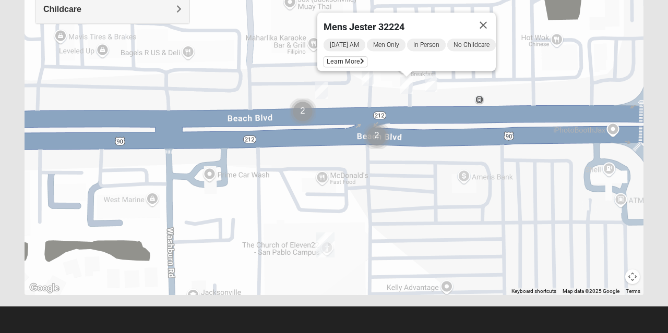
click at [339, 57] on span "Learn More" at bounding box center [346, 61] width 44 height 11
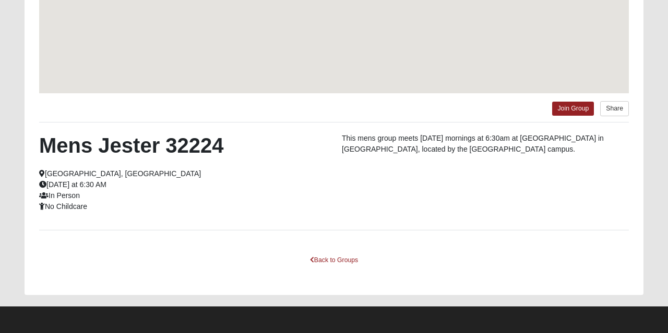
scroll to position [195, 0]
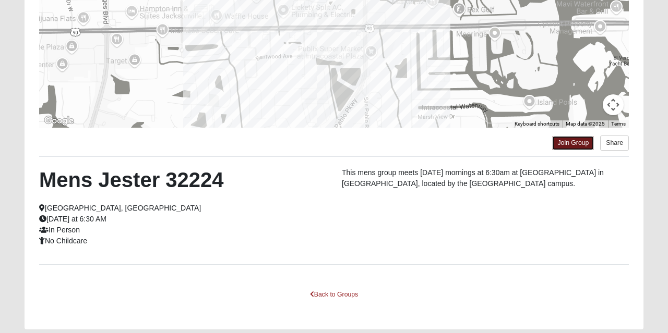
click at [572, 143] on link "Join Group" at bounding box center [573, 143] width 42 height 14
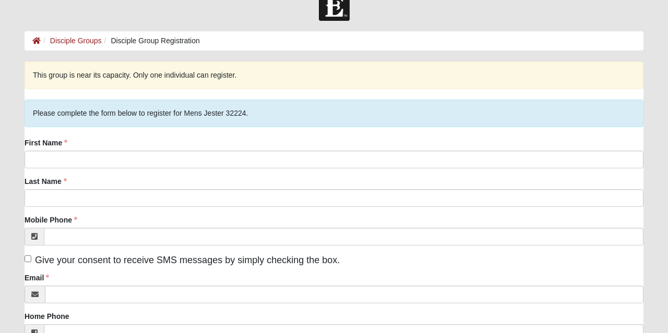
scroll to position [24, 0]
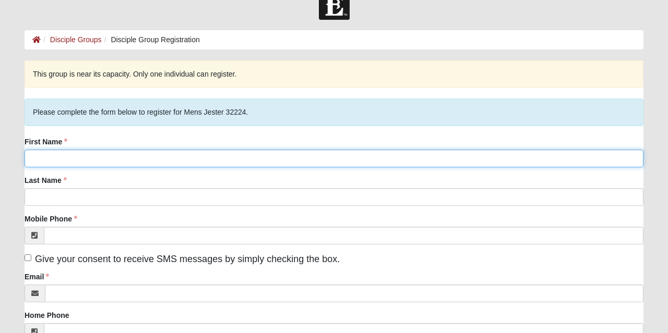
click at [117, 159] on input "First Name" at bounding box center [334, 159] width 619 height 18
type input "[PERSON_NAME]"
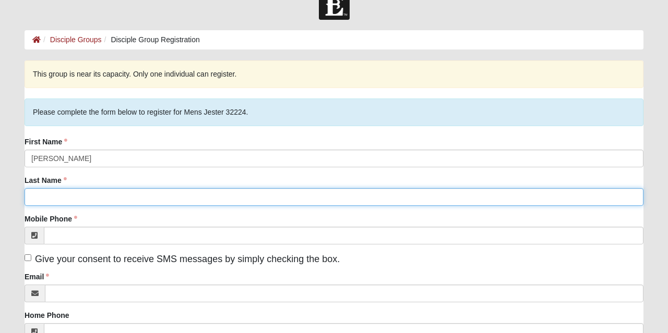
click at [167, 195] on input "Last Name" at bounding box center [334, 197] width 619 height 18
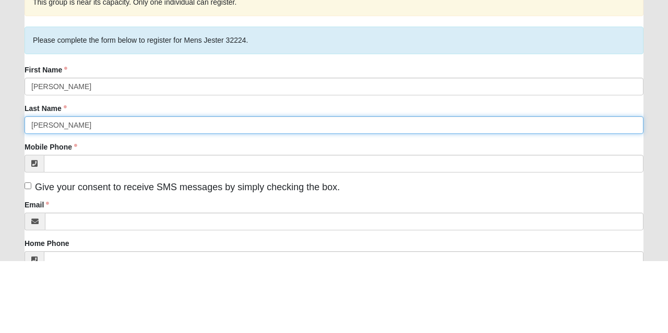
type input "[PERSON_NAME]"
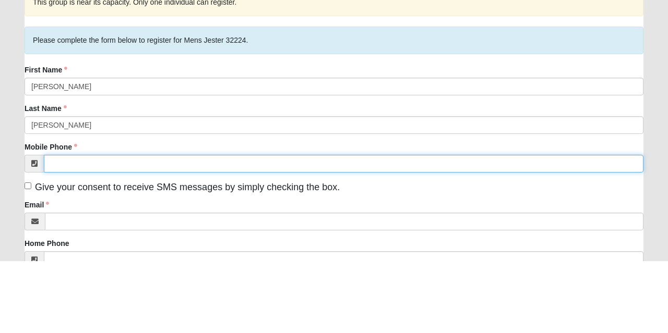
click at [176, 233] on input "Mobile Phone" at bounding box center [344, 236] width 600 height 18
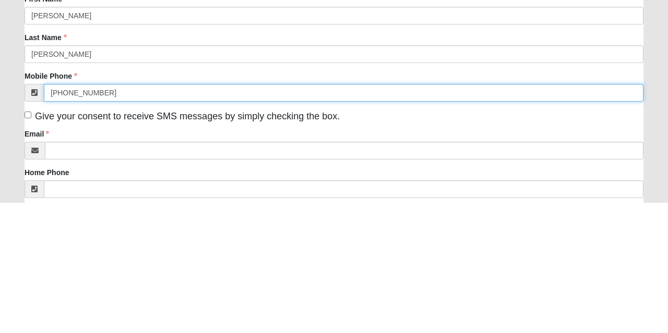
scroll to position [38, 0]
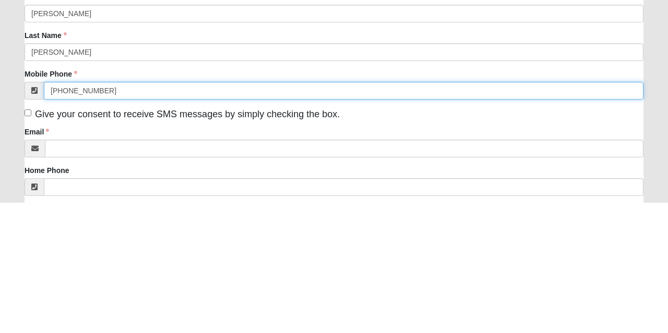
type input "[PHONE_NUMBER]"
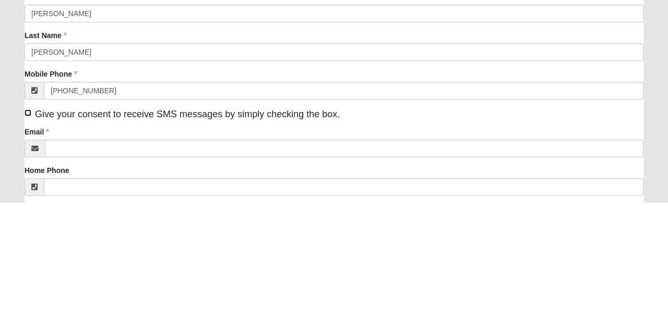
click at [28, 241] on input "Give your consent to receive SMS messages by simply checking the box." at bounding box center [28, 244] width 7 height 7
checkbox input "true"
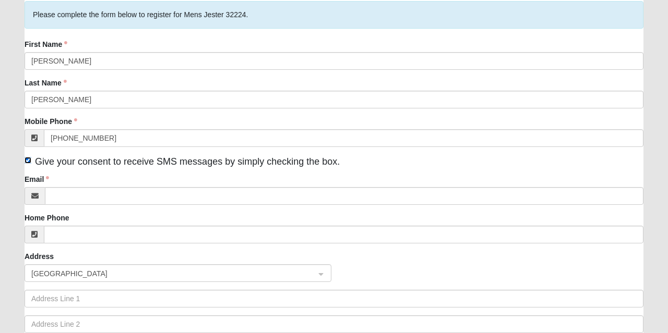
scroll to position [122, 0]
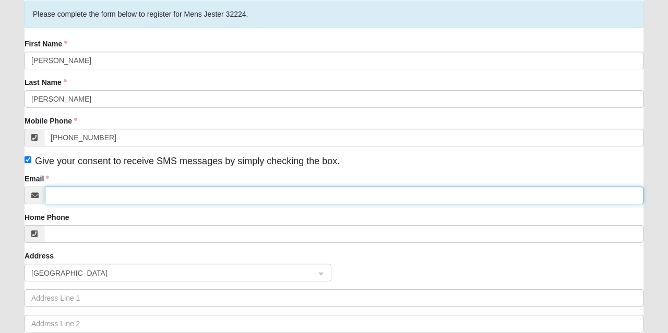
click at [142, 191] on input "Email" at bounding box center [344, 196] width 598 height 18
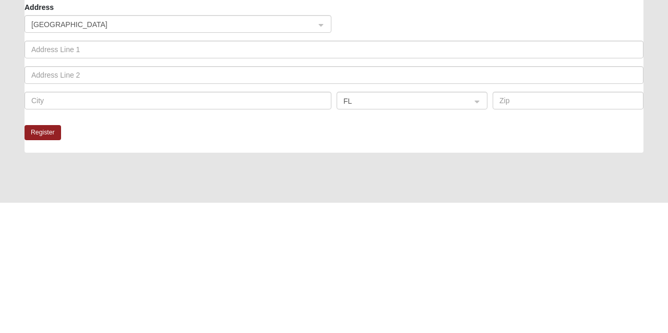
scroll to position [244, 0]
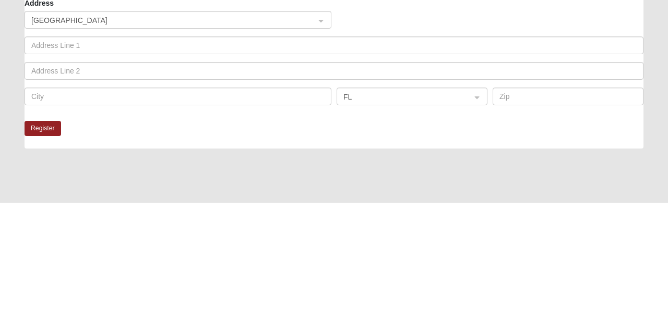
type input "[EMAIL_ADDRESS][DOMAIN_NAME]"
click at [53, 256] on button "Register" at bounding box center [43, 259] width 37 height 15
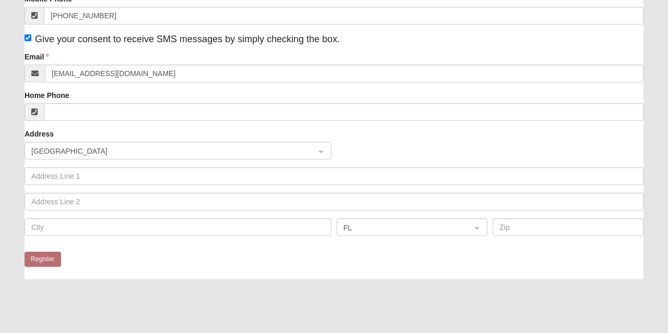
scroll to position [43, 0]
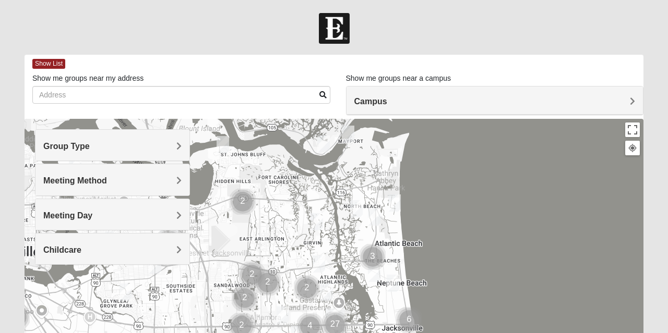
click at [182, 143] on div "Group Type" at bounding box center [112, 145] width 154 height 31
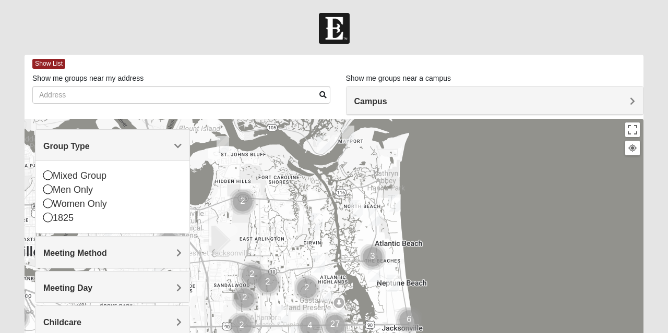
click at [52, 218] on icon at bounding box center [47, 217] width 9 height 9
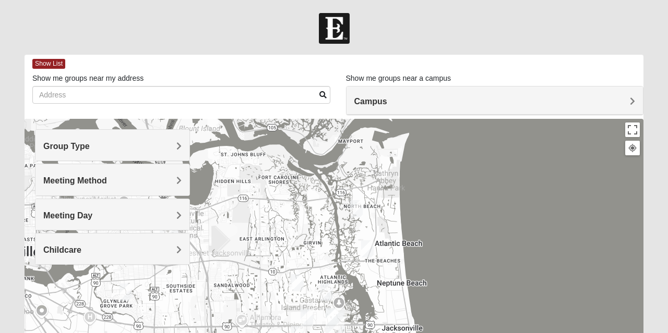
click at [173, 177] on h4 "Meeting Method" at bounding box center [112, 181] width 138 height 10
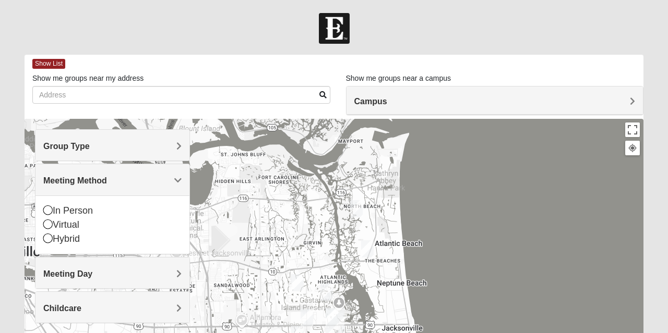
click at [48, 204] on div "In Person" at bounding box center [112, 211] width 138 height 14
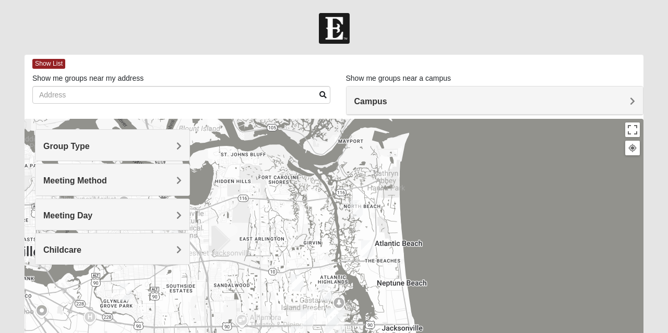
click at [92, 212] on span "Meeting Day" at bounding box center [67, 215] width 49 height 9
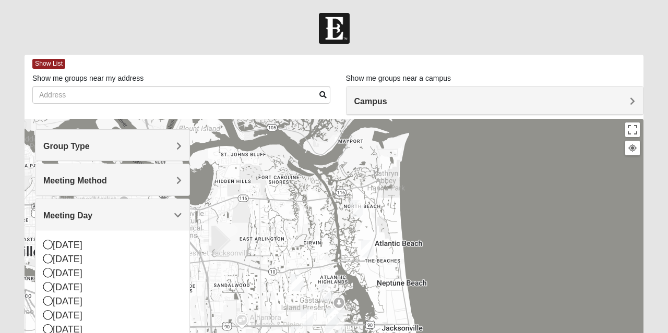
click at [230, 306] on div at bounding box center [334, 327] width 619 height 417
click at [221, 251] on div at bounding box center [334, 327] width 619 height 417
click at [225, 194] on button "Close" at bounding box center [226, 200] width 25 height 25
click at [47, 243] on icon at bounding box center [47, 244] width 9 height 9
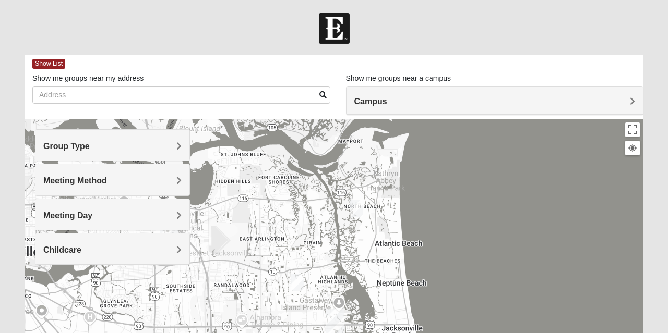
click at [182, 246] on div "Childcare" at bounding box center [112, 249] width 154 height 31
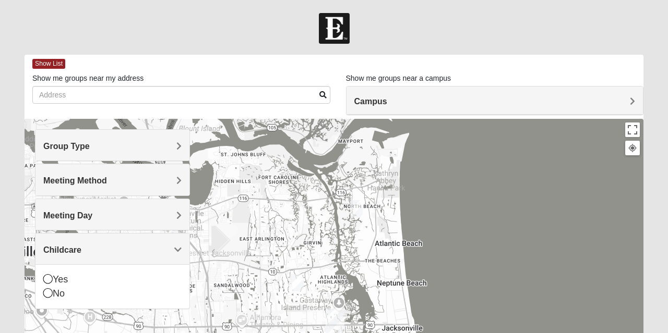
click at [48, 293] on icon at bounding box center [47, 293] width 9 height 9
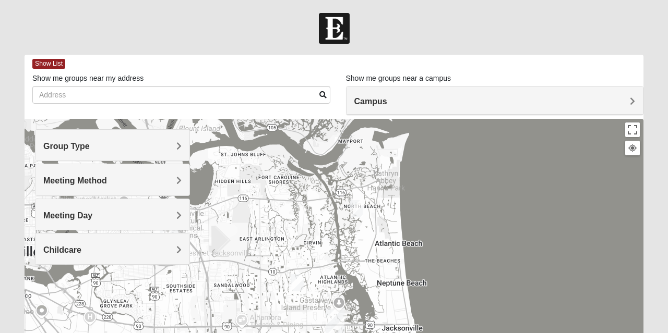
click at [92, 213] on span "Meeting Day" at bounding box center [67, 215] width 49 height 9
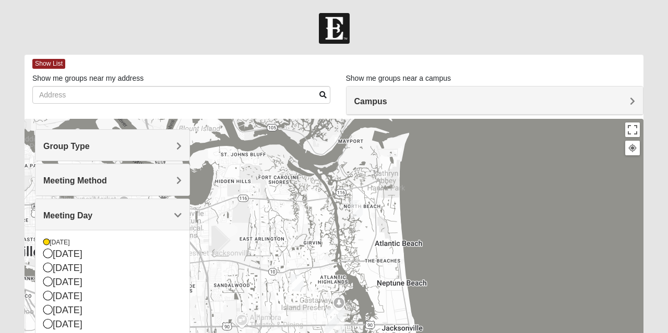
click at [50, 238] on div "[DATE]" at bounding box center [112, 242] width 138 height 9
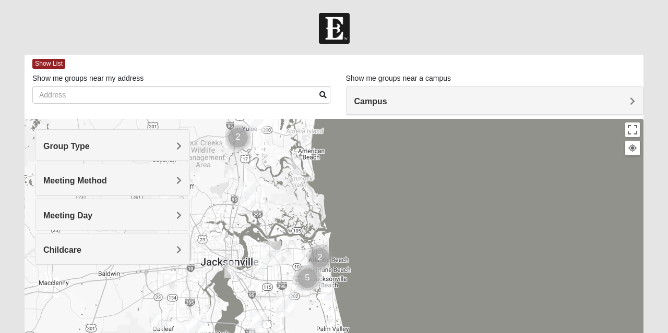
click at [230, 269] on img "1825 Mixed Chamberlian/Hicks 32207" at bounding box center [230, 270] width 21 height 26
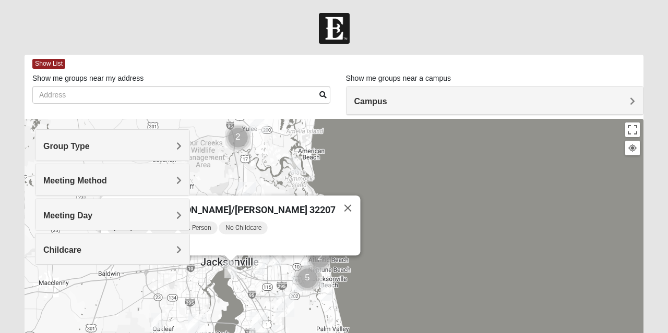
click at [216, 247] on div "Sunday PM 1825 In Person No Childcare Learn More" at bounding box center [233, 238] width 253 height 35
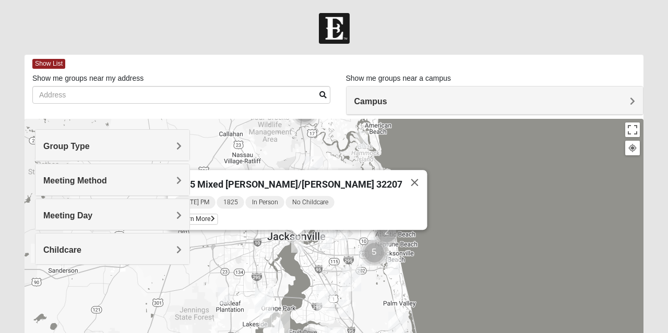
click at [226, 287] on img "1825 Mens Potrawski 32065" at bounding box center [223, 296] width 21 height 26
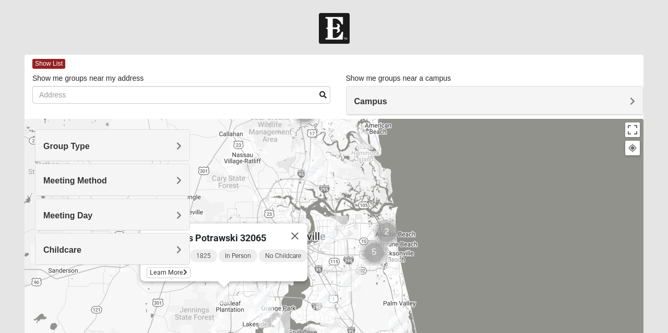
click at [168, 269] on div "Group Type Mixed Group Men Only Women Only 1825 Meeting Method In Person Virtua…" at bounding box center [112, 202] width 155 height 146
click at [159, 265] on div "Group Type Mixed Group Men Only Women Only 1825 Meeting Method In Person Virtua…" at bounding box center [112, 202] width 155 height 146
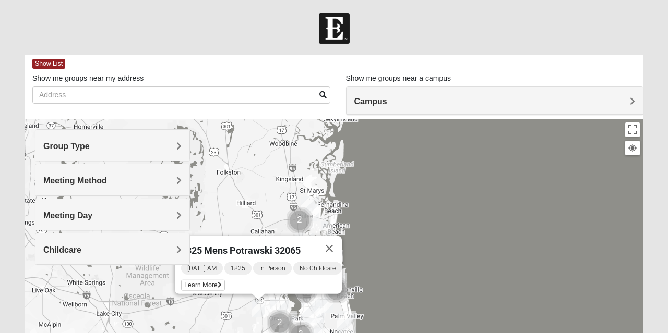
click at [198, 280] on span "Learn More" at bounding box center [203, 285] width 44 height 11
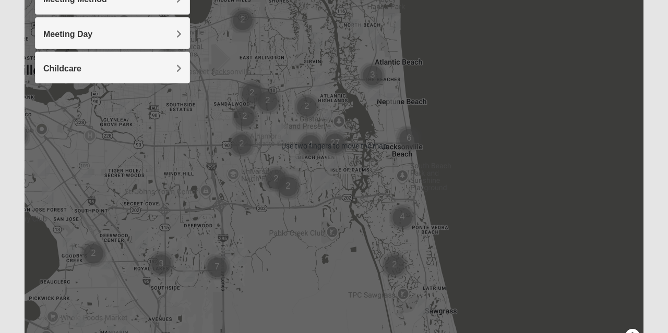
scroll to position [182, 0]
